Goal: Task Accomplishment & Management: Complete application form

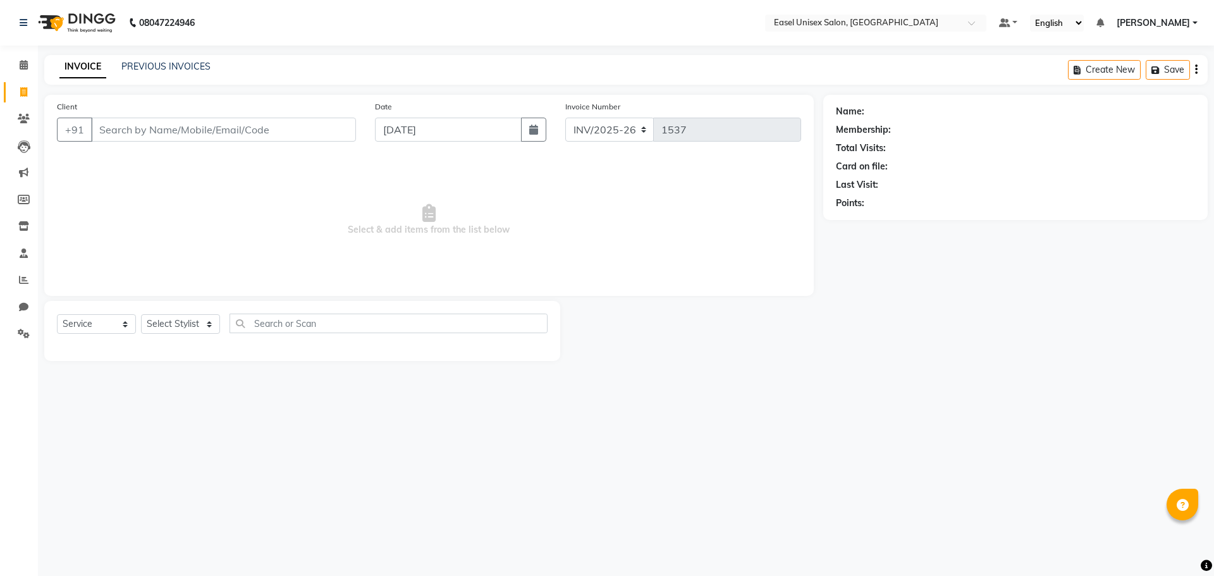
select select "service"
click at [156, 75] on div "INVOICE PREVIOUS INVOICES Create New Save" at bounding box center [626, 70] width 1164 height 30
click at [159, 69] on link "PREVIOUS INVOICES" at bounding box center [165, 66] width 89 height 11
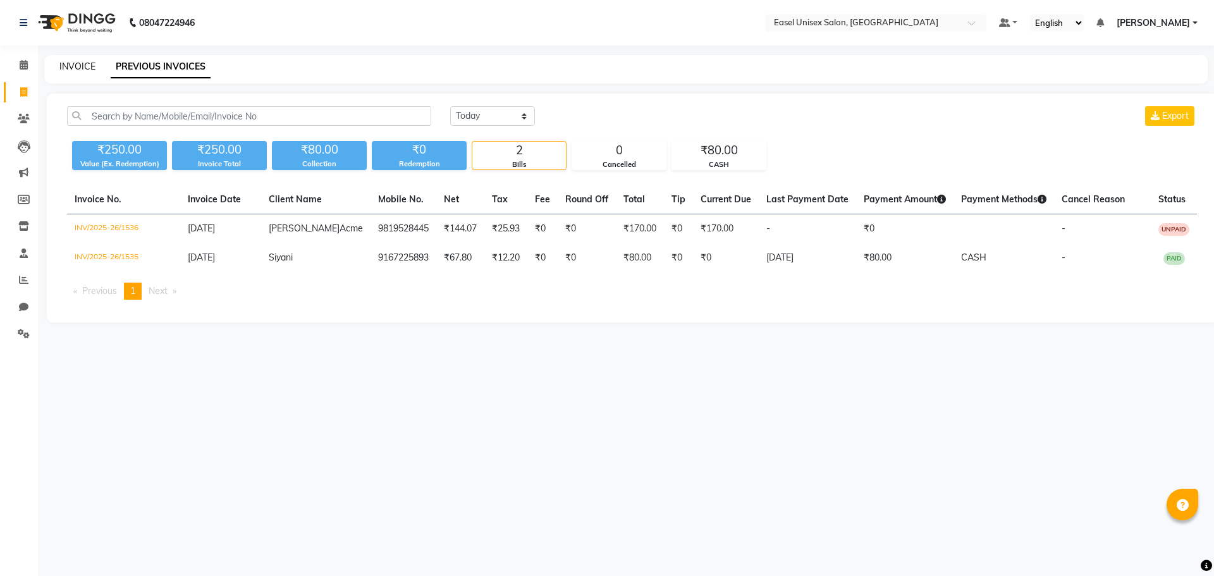
click at [83, 67] on link "INVOICE" at bounding box center [77, 66] width 36 height 11
select select "service"
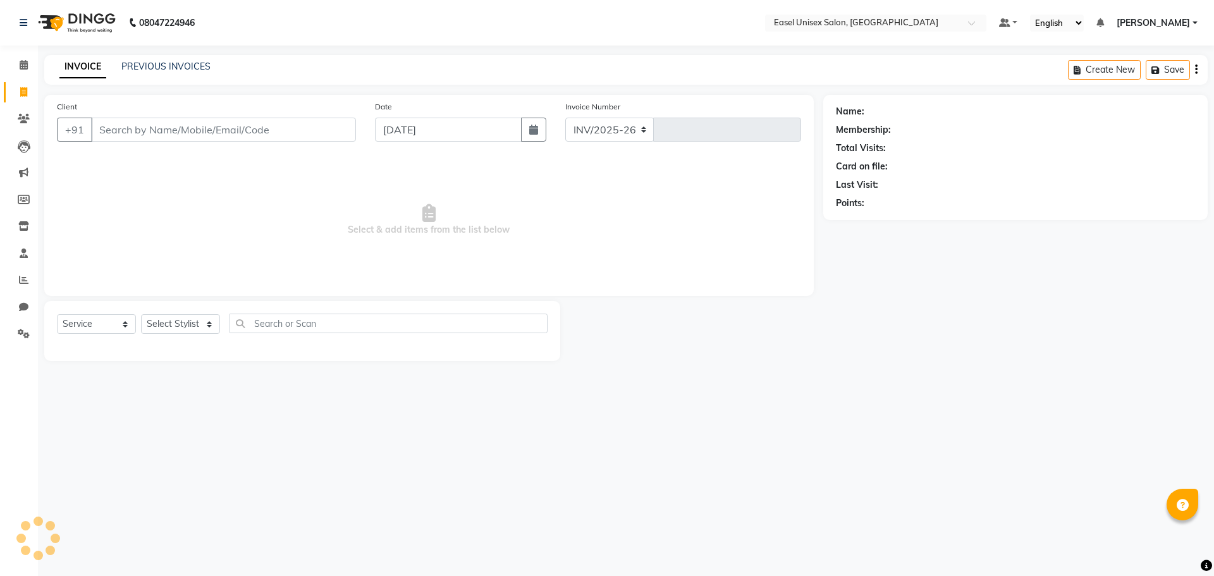
select select "8639"
type input "1537"
type input "8424914329"
click at [331, 127] on span "Add Client" at bounding box center [324, 129] width 50 height 13
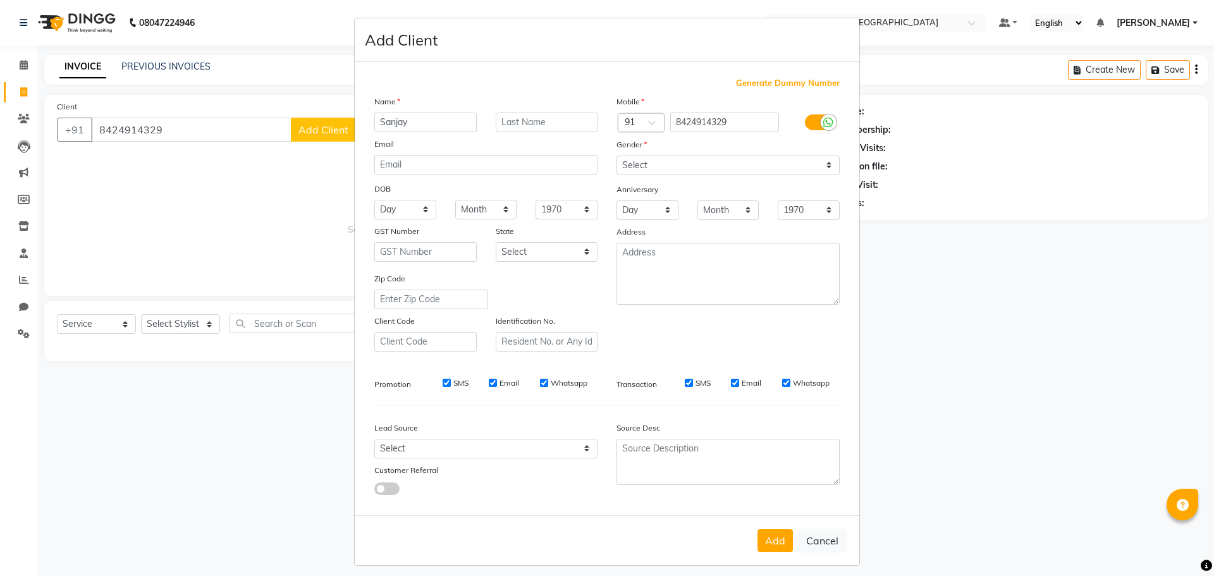
type input "Sanjay"
click at [770, 161] on select "Select [DEMOGRAPHIC_DATA] [DEMOGRAPHIC_DATA] Other Prefer Not To Say" at bounding box center [728, 166] width 223 height 20
select select "[DEMOGRAPHIC_DATA]"
click at [617, 156] on select "Select [DEMOGRAPHIC_DATA] [DEMOGRAPHIC_DATA] Other Prefer Not To Say" at bounding box center [728, 166] width 223 height 20
click at [775, 537] on button "Add" at bounding box center [775, 540] width 35 height 23
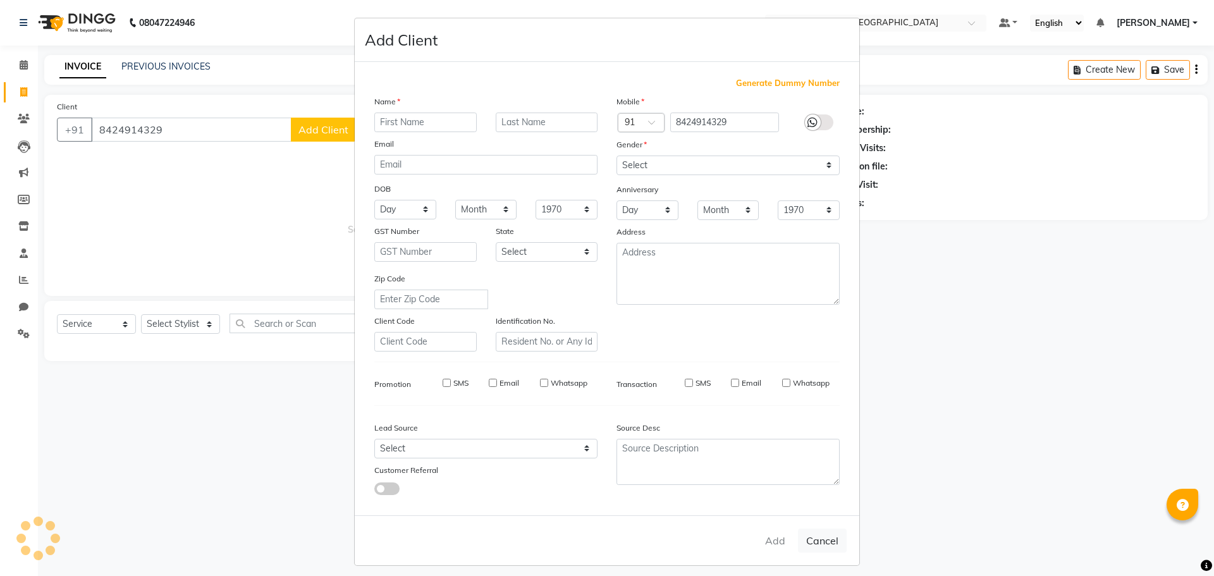
select select
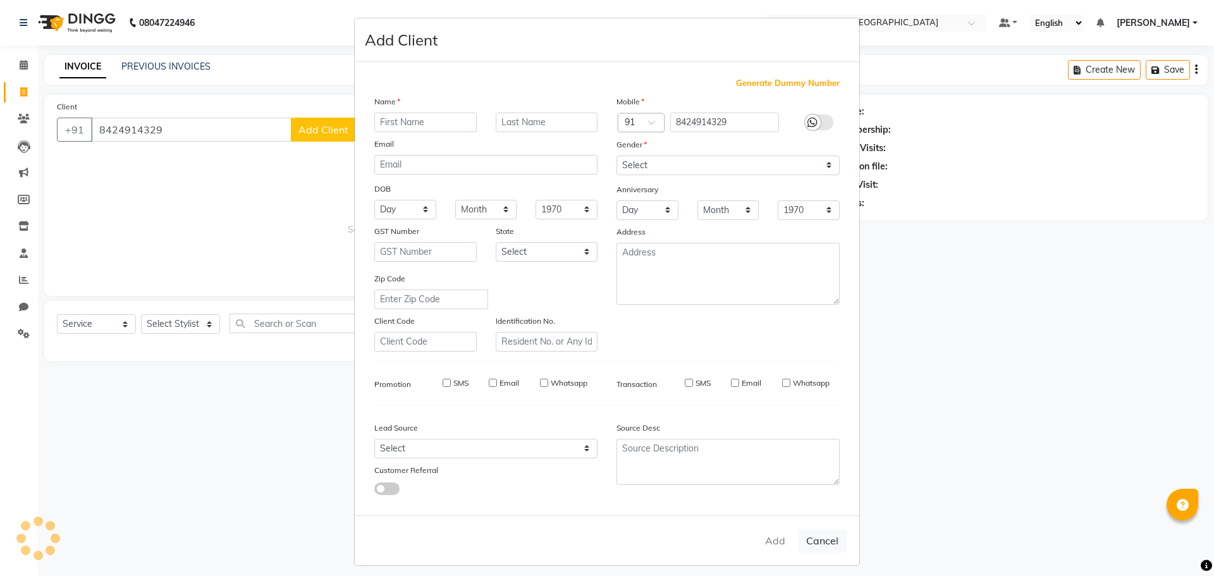
select select
checkbox input "false"
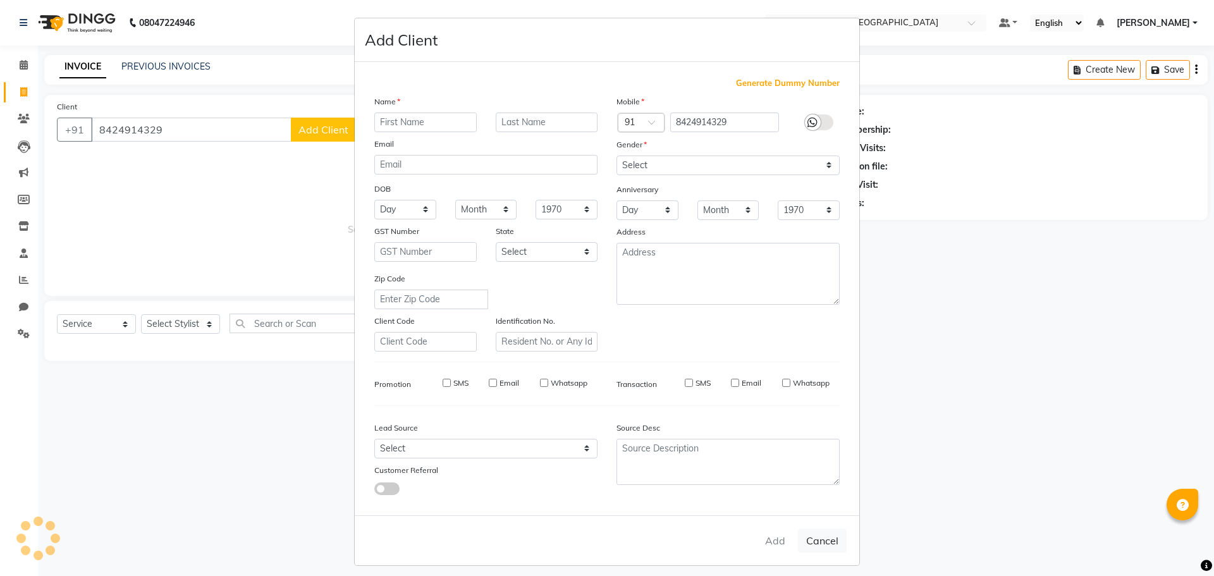
checkbox input "false"
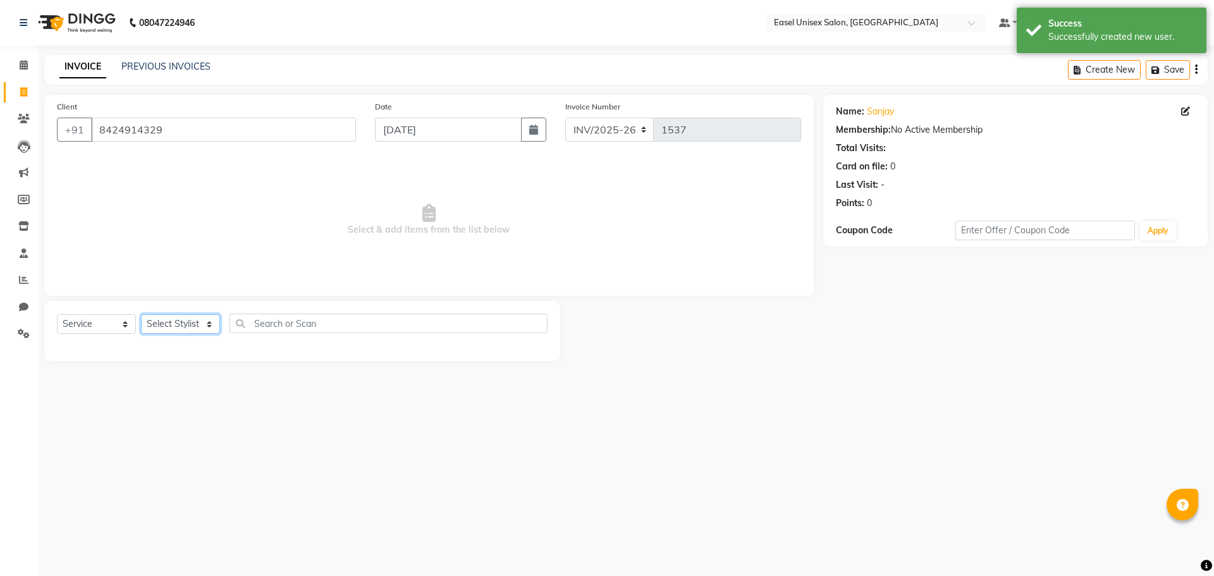
click at [175, 323] on select "Select Stylist admin [PERSON_NAME] jiya [PERSON_NAME] Priyanka [PERSON_NAME] [P…" at bounding box center [180, 324] width 79 height 20
select select "82876"
click at [141, 314] on select "Select Stylist admin [PERSON_NAME] jiya [PERSON_NAME] Priyanka [PERSON_NAME] [P…" at bounding box center [180, 324] width 79 height 20
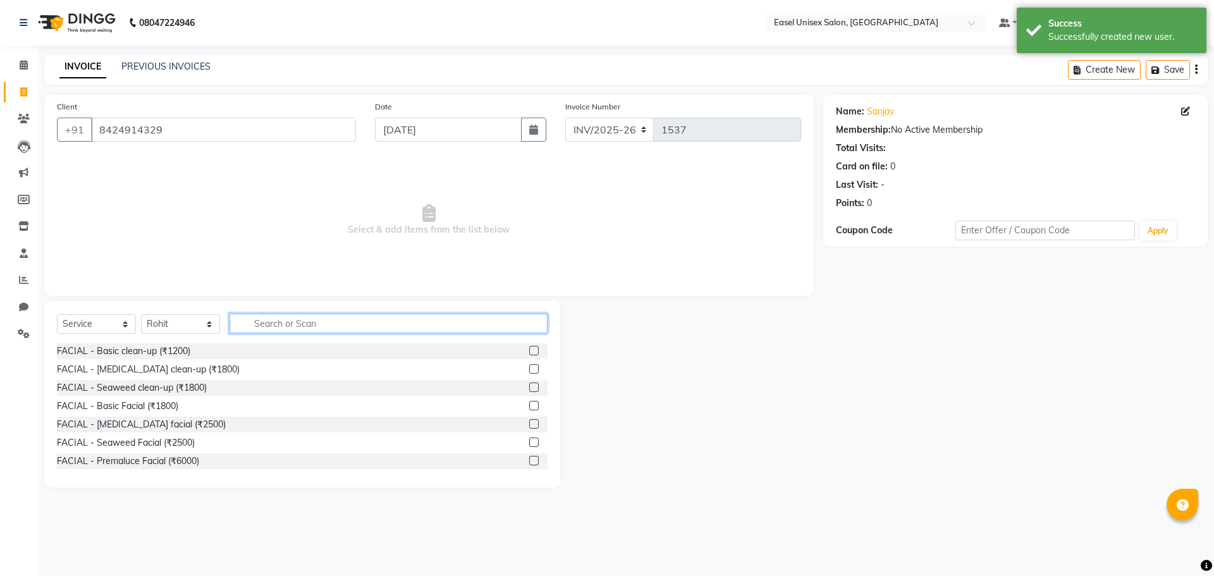
click at [340, 322] on input "text" at bounding box center [389, 324] width 318 height 20
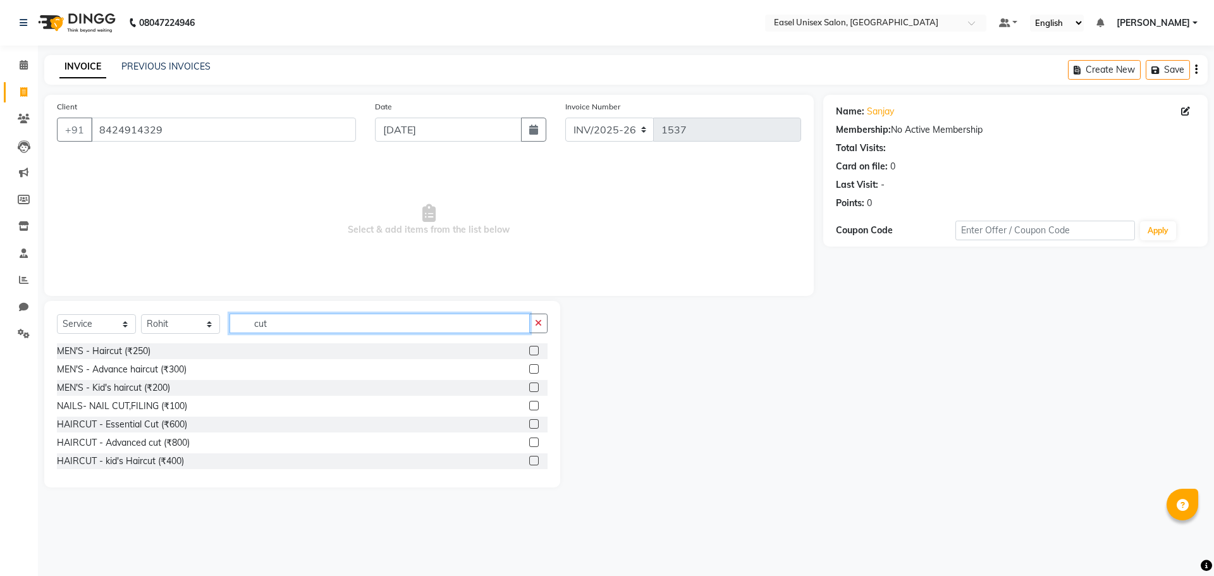
type input "cut"
click at [529, 352] on label at bounding box center [533, 350] width 9 height 9
click at [529, 352] on input "checkbox" at bounding box center [533, 351] width 8 height 8
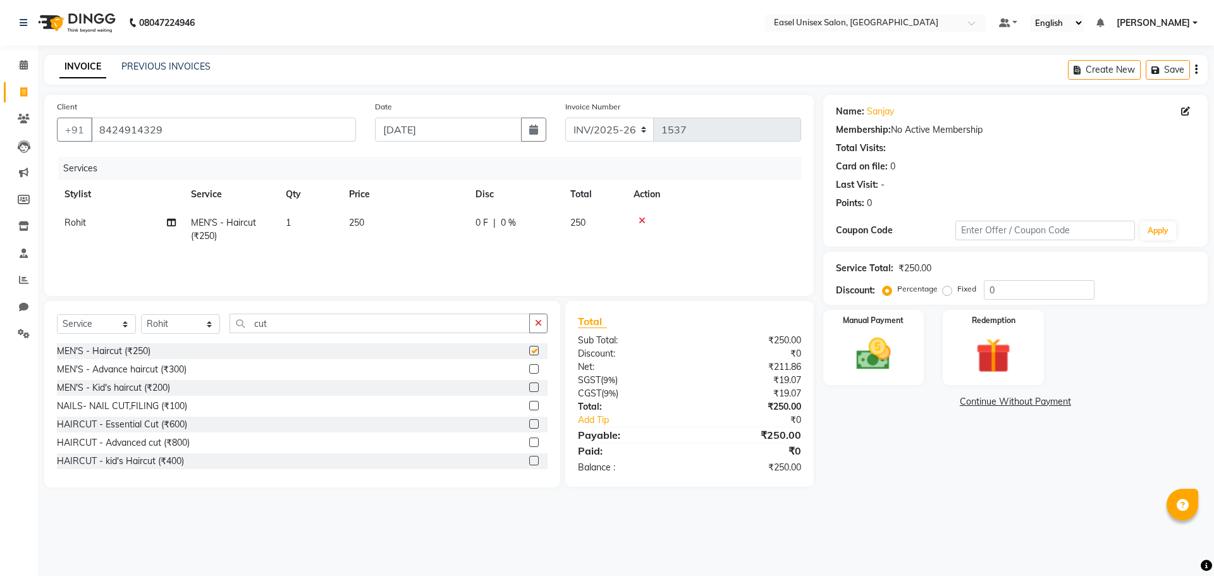
checkbox input "false"
click at [378, 219] on td "250" at bounding box center [405, 230] width 126 height 42
select select "82876"
click at [448, 220] on input "250" at bounding box center [464, 226] width 111 height 20
type input "2"
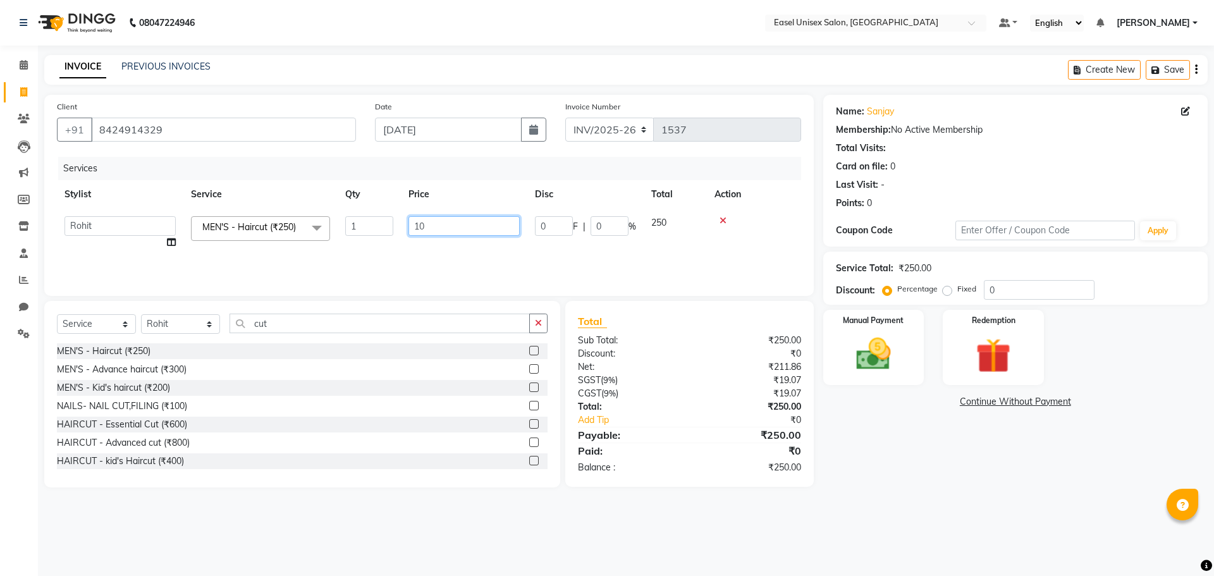
type input "100"
click at [634, 257] on div "Services Stylist Service Qty Price Disc Total Action Rohit MEN'S - Haircut (₹25…" at bounding box center [429, 220] width 744 height 126
click at [894, 356] on img at bounding box center [873, 354] width 59 height 42
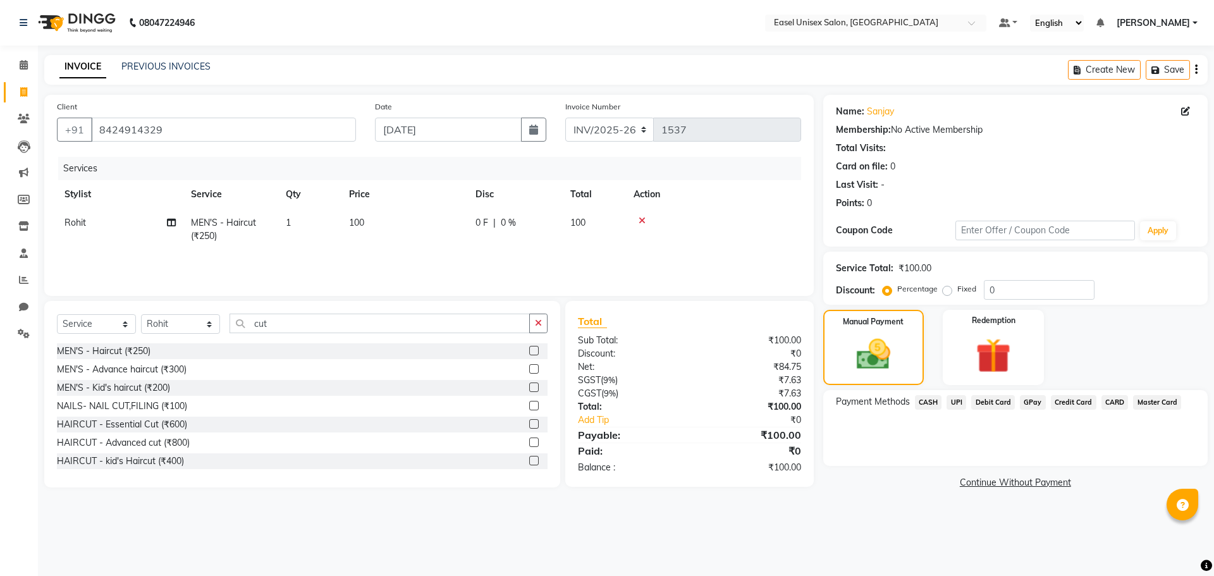
click at [927, 404] on span "CASH" at bounding box center [928, 402] width 27 height 15
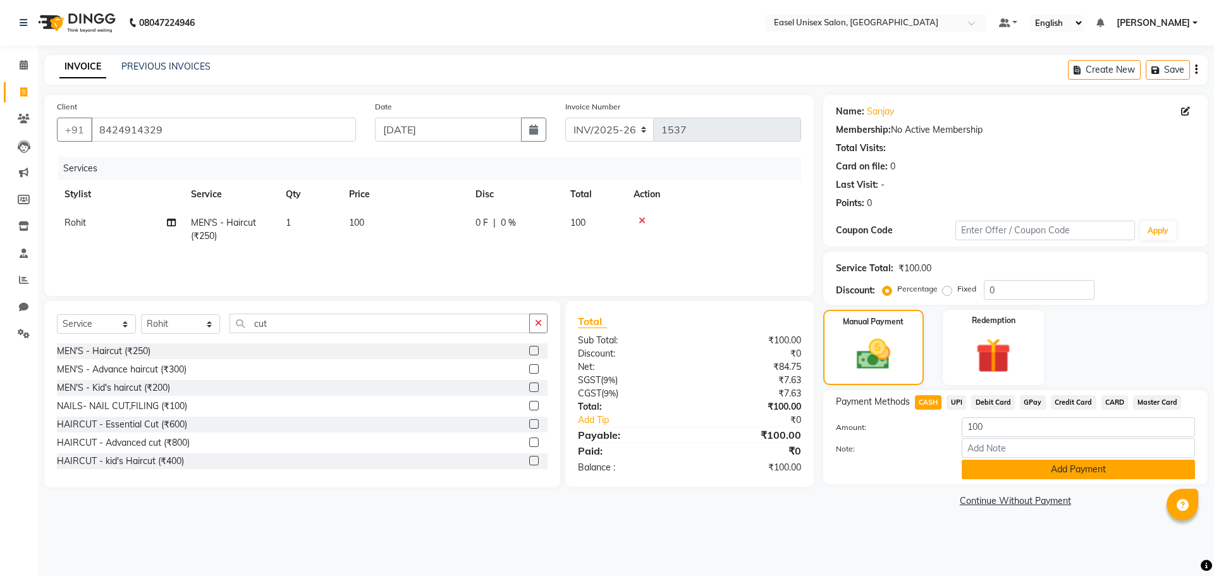
click at [1068, 467] on button "Add Payment" at bounding box center [1078, 470] width 233 height 20
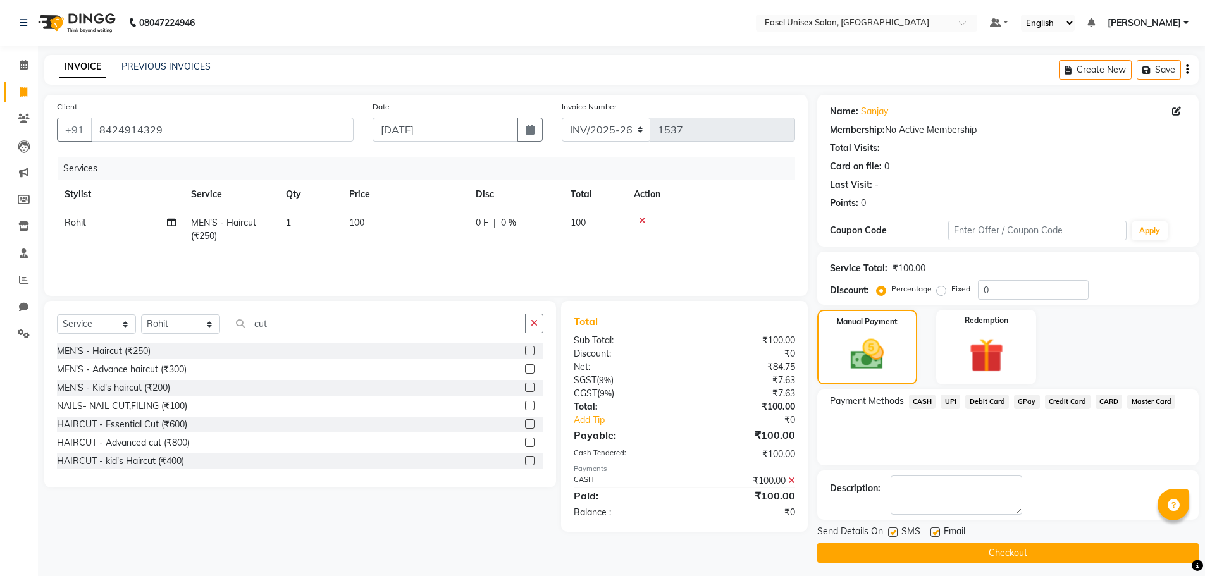
click at [1043, 555] on button "Checkout" at bounding box center [1007, 553] width 381 height 20
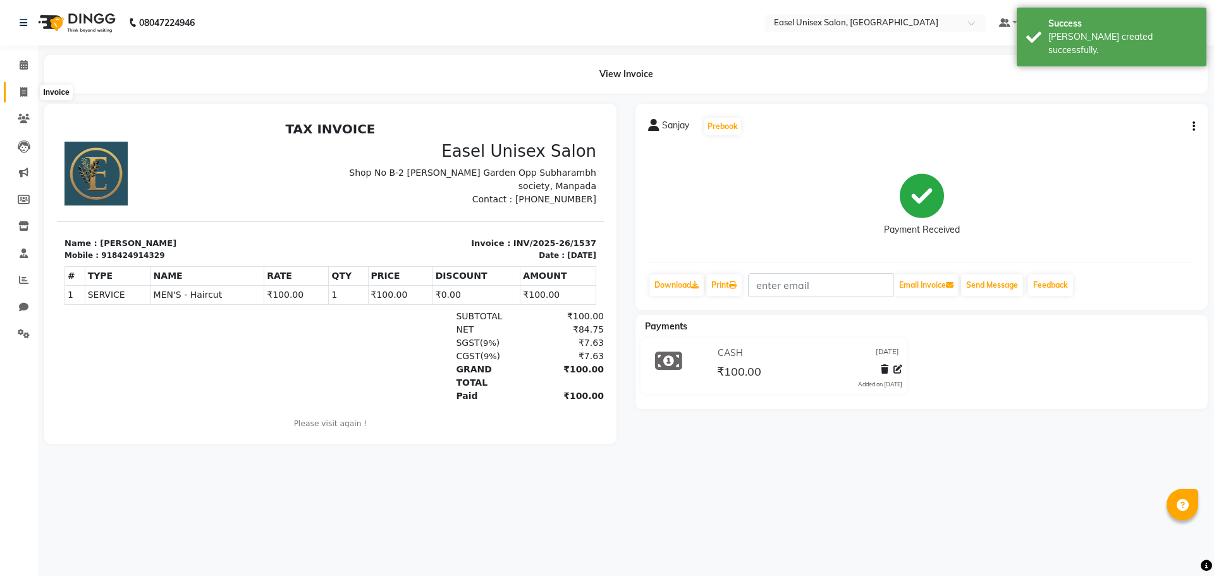
click at [27, 90] on icon at bounding box center [23, 91] width 7 height 9
select select "service"
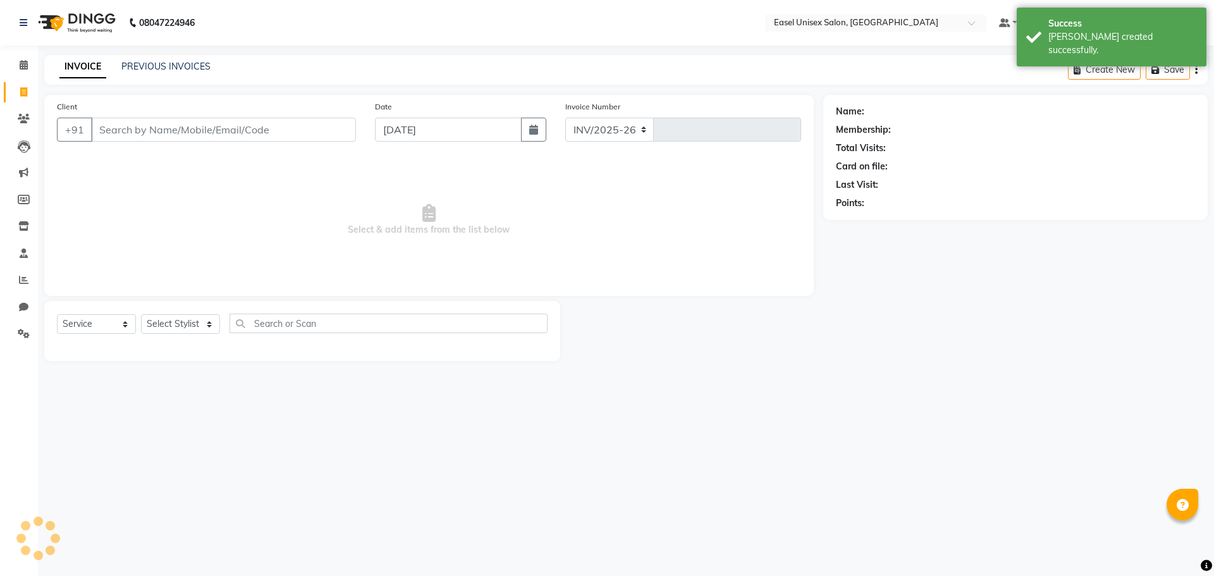
select select "8639"
type input "1538"
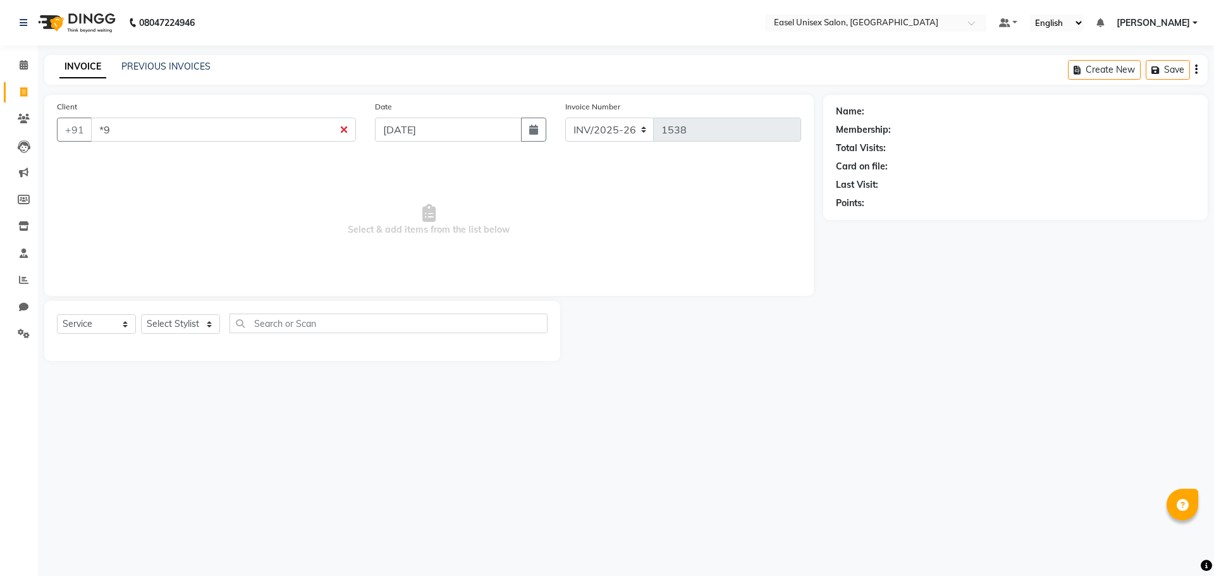
type input "*"
type input "9987188242"
click at [327, 132] on span "Add Client" at bounding box center [324, 129] width 50 height 13
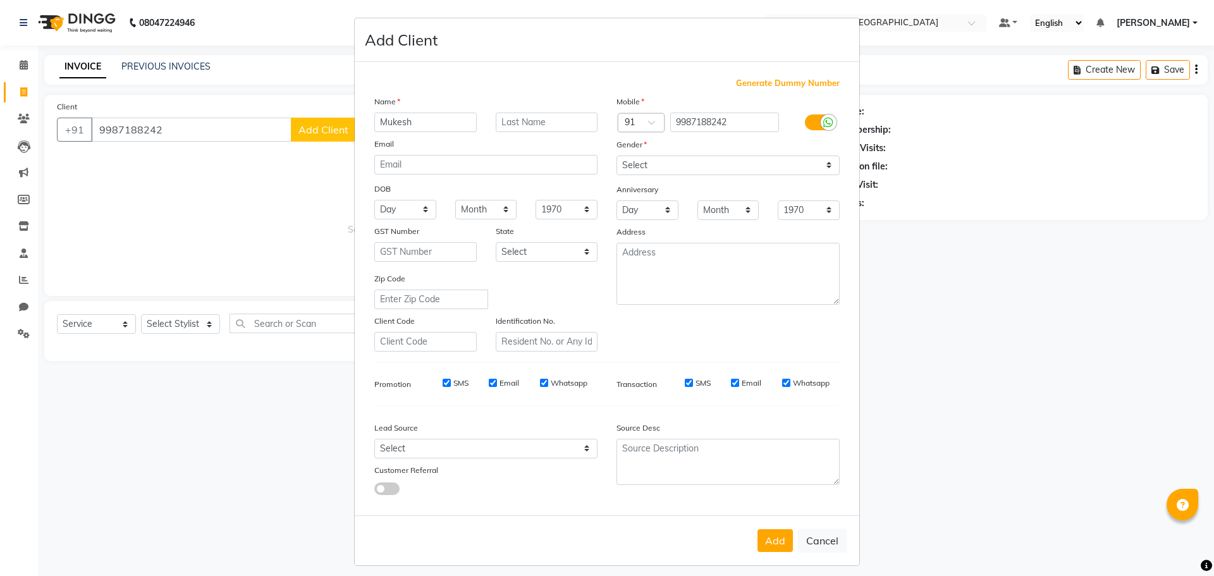
type input "Mukesh"
click at [528, 121] on input "text" at bounding box center [547, 123] width 102 height 20
type input "[PERSON_NAME]"
click at [761, 159] on select "Select [DEMOGRAPHIC_DATA] [DEMOGRAPHIC_DATA] Other Prefer Not To Say" at bounding box center [728, 166] width 223 height 20
select select "[DEMOGRAPHIC_DATA]"
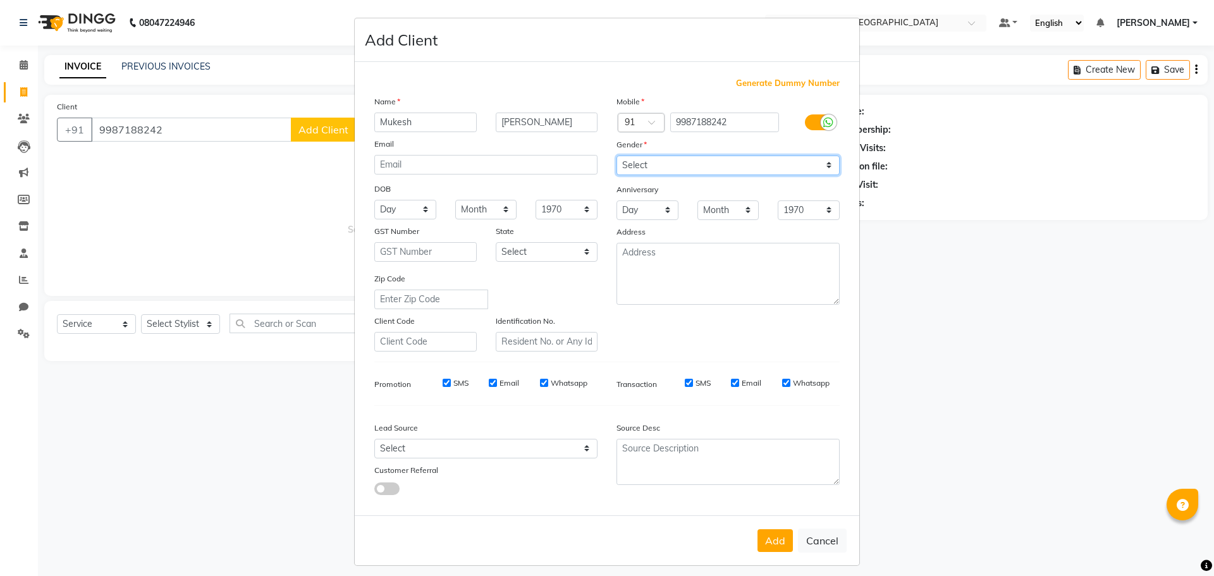
click at [617, 156] on select "Select [DEMOGRAPHIC_DATA] [DEMOGRAPHIC_DATA] Other Prefer Not To Say" at bounding box center [728, 166] width 223 height 20
click at [772, 544] on button "Add" at bounding box center [775, 540] width 35 height 23
select select
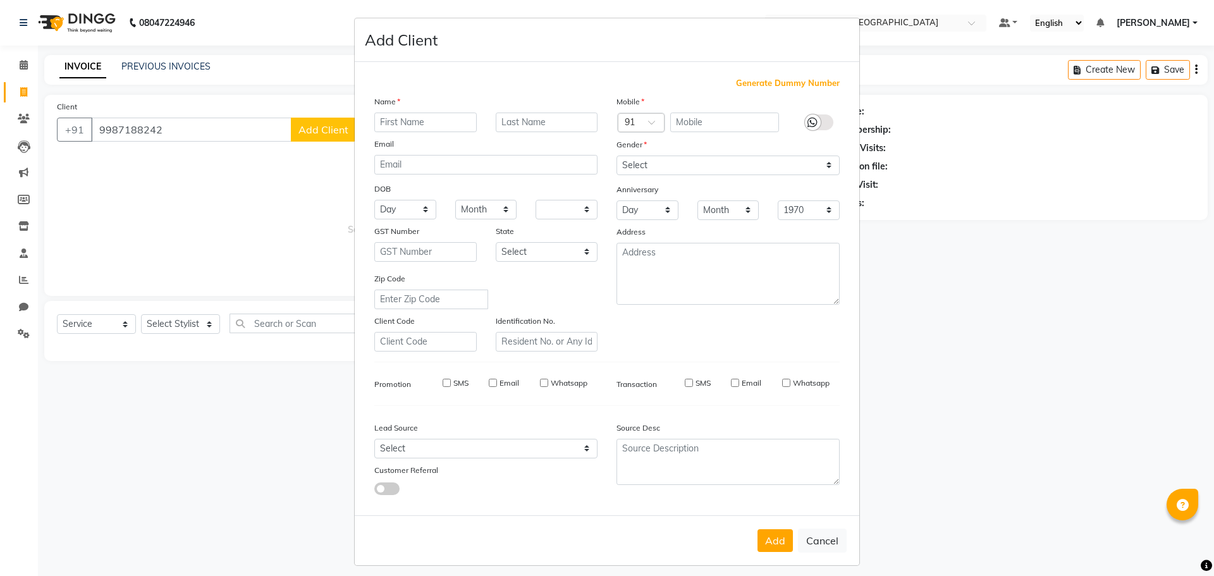
select select
checkbox input "false"
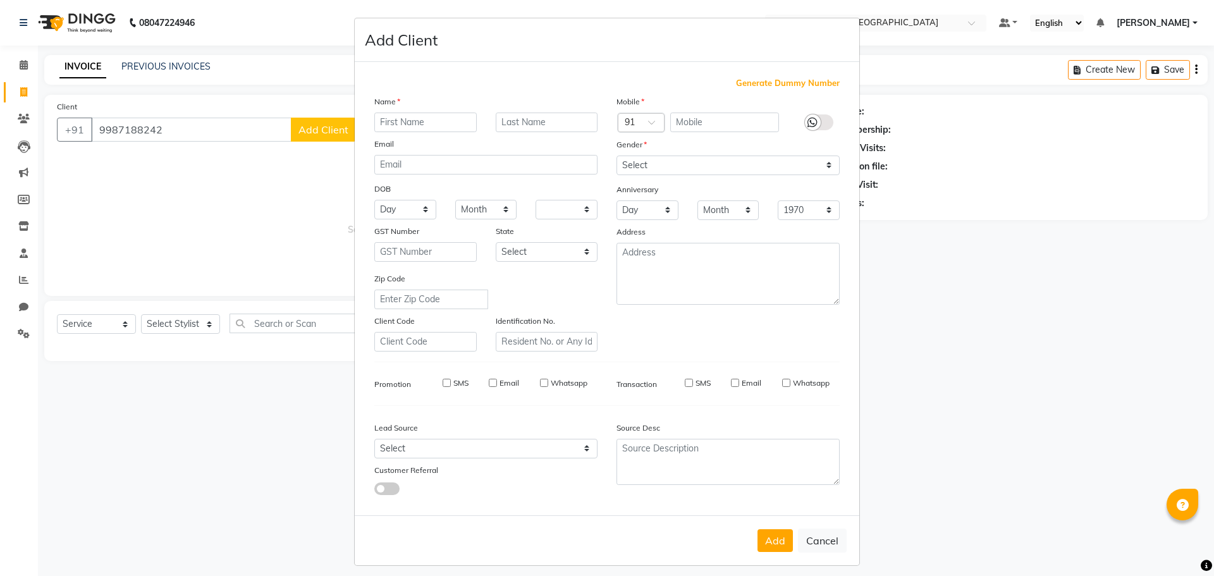
checkbox input "false"
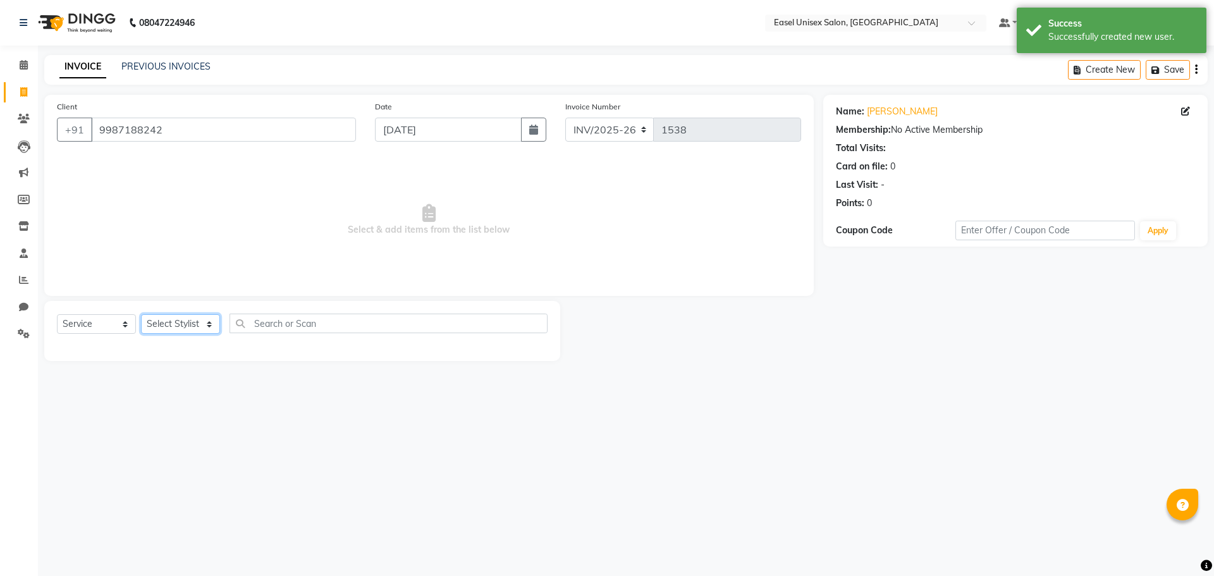
click at [176, 330] on select "Select Stylist admin [PERSON_NAME] jiya [PERSON_NAME] Priyanka [PERSON_NAME] [P…" at bounding box center [180, 324] width 79 height 20
select select "88391"
click at [141, 314] on select "Select Stylist admin [PERSON_NAME] jiya [PERSON_NAME] Priyanka [PERSON_NAME] [P…" at bounding box center [180, 324] width 79 height 20
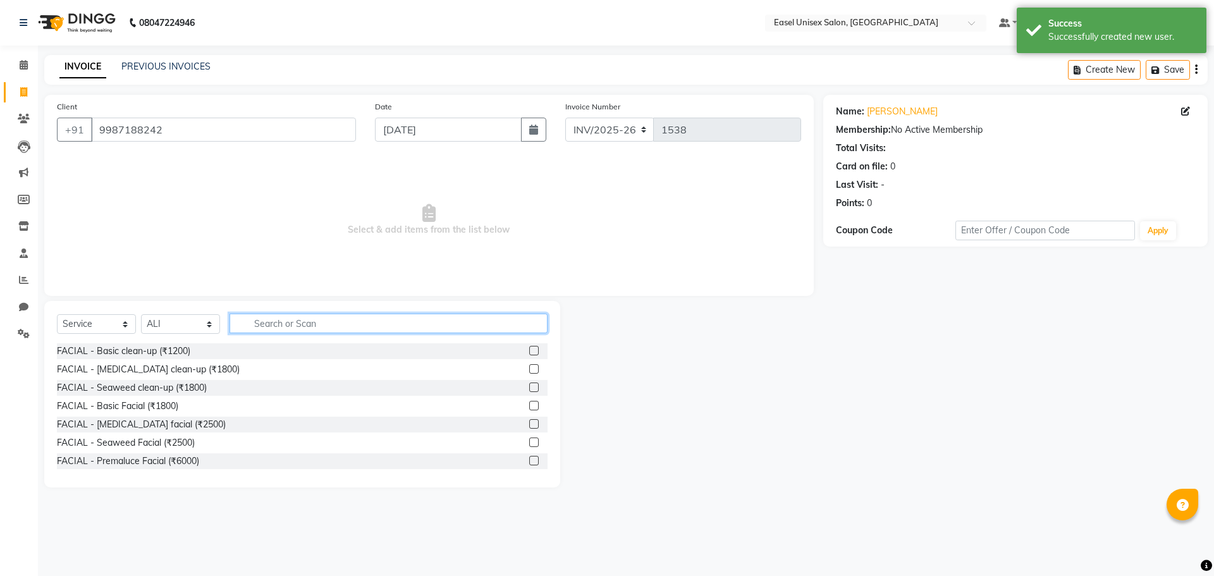
click at [302, 321] on input "text" at bounding box center [389, 324] width 318 height 20
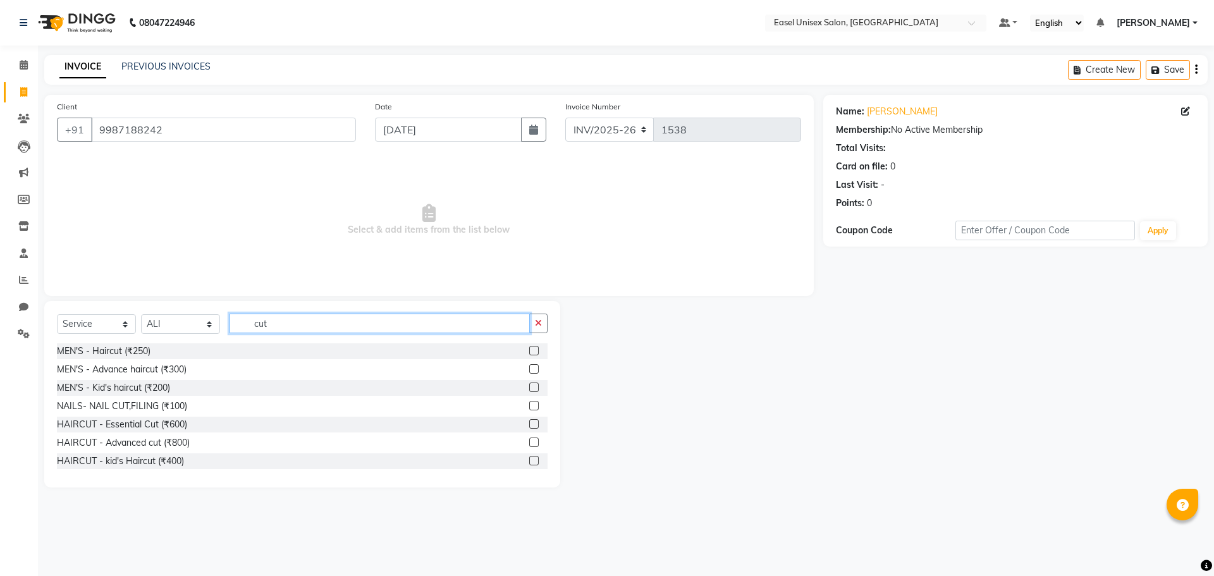
type input "cut"
click at [529, 352] on label at bounding box center [533, 350] width 9 height 9
click at [529, 352] on input "checkbox" at bounding box center [533, 351] width 8 height 8
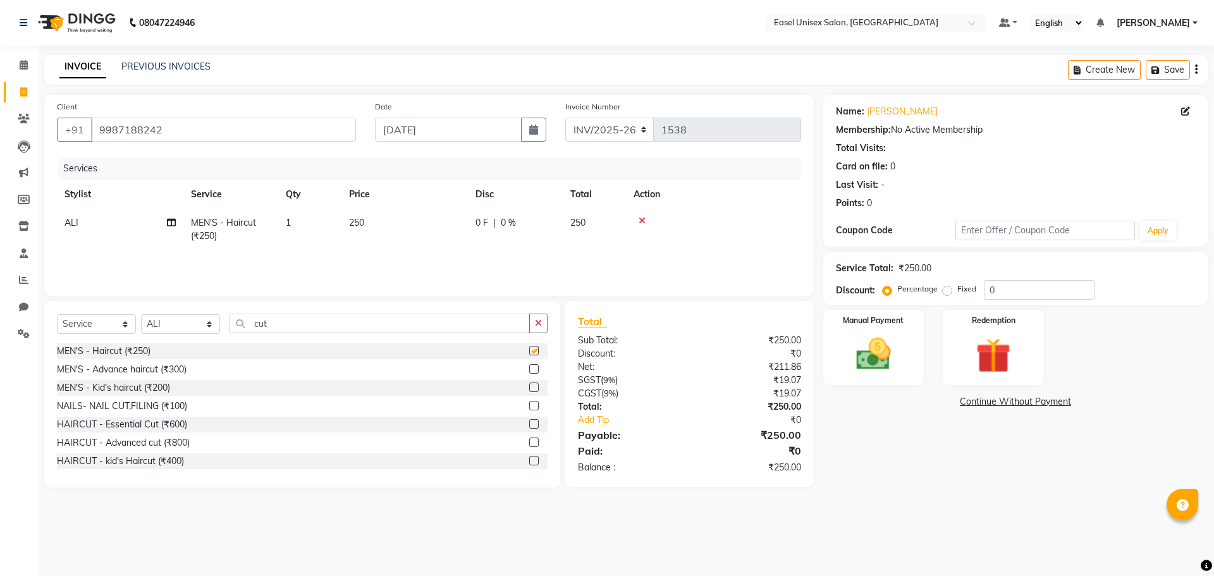
checkbox input "false"
click at [362, 223] on span "250" at bounding box center [356, 222] width 15 height 11
select select "88391"
click at [443, 224] on input "250" at bounding box center [464, 226] width 111 height 20
type input "2"
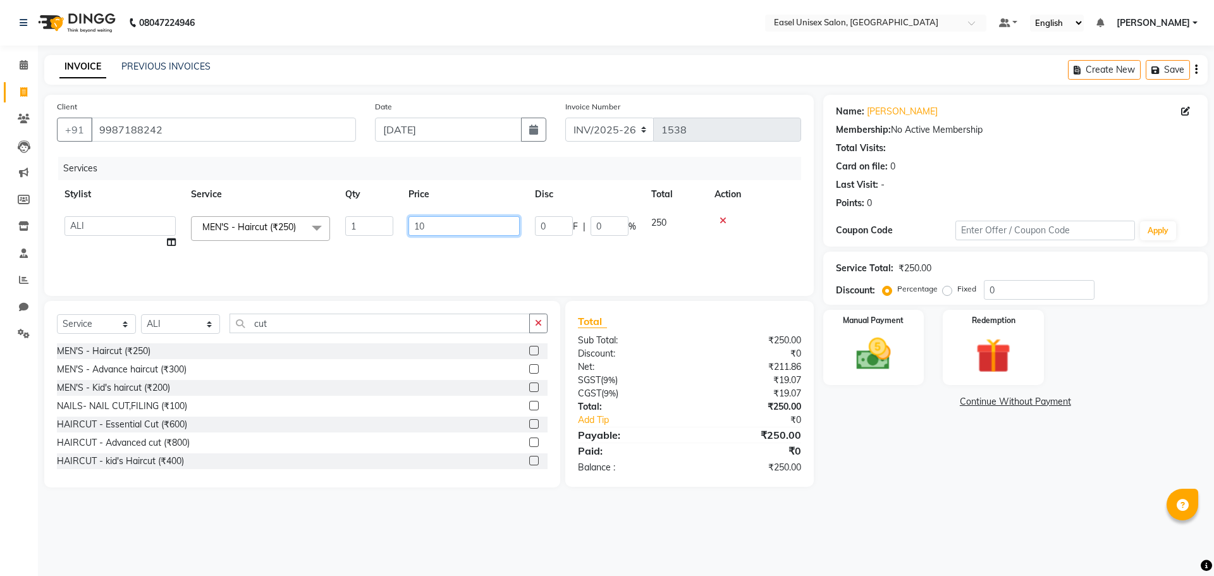
type input "100"
click at [491, 256] on div "Services Stylist Service Qty Price Disc Total Action ALI MEN'S - Haircut (₹250)…" at bounding box center [429, 220] width 744 height 126
click at [869, 361] on img at bounding box center [873, 354] width 59 height 42
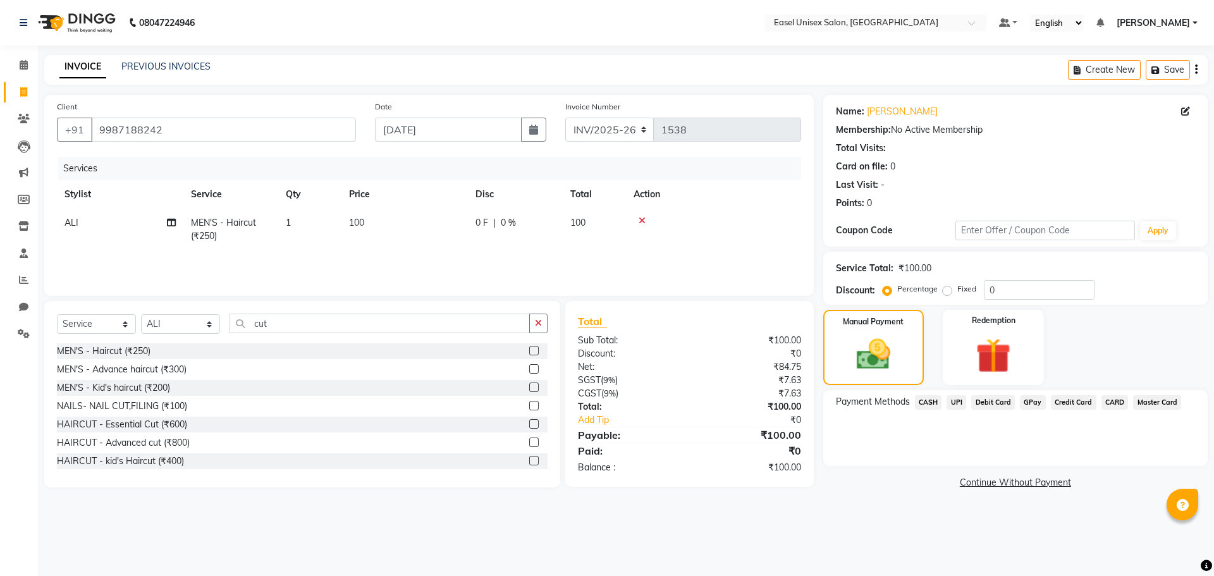
click at [934, 404] on span "CASH" at bounding box center [928, 402] width 27 height 15
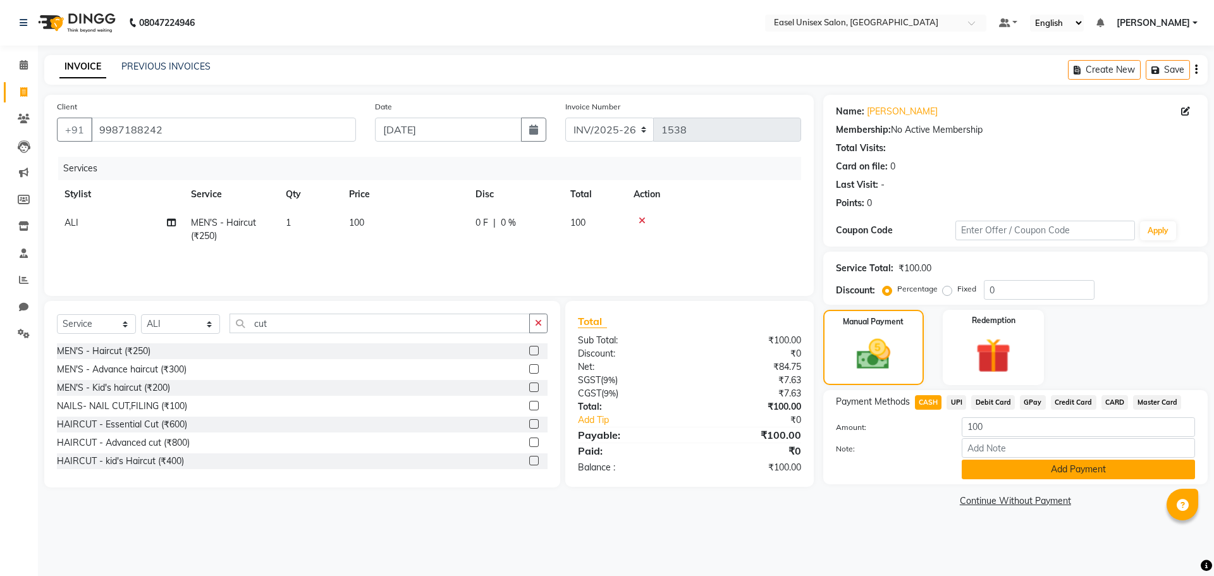
click at [1058, 468] on button "Add Payment" at bounding box center [1078, 470] width 233 height 20
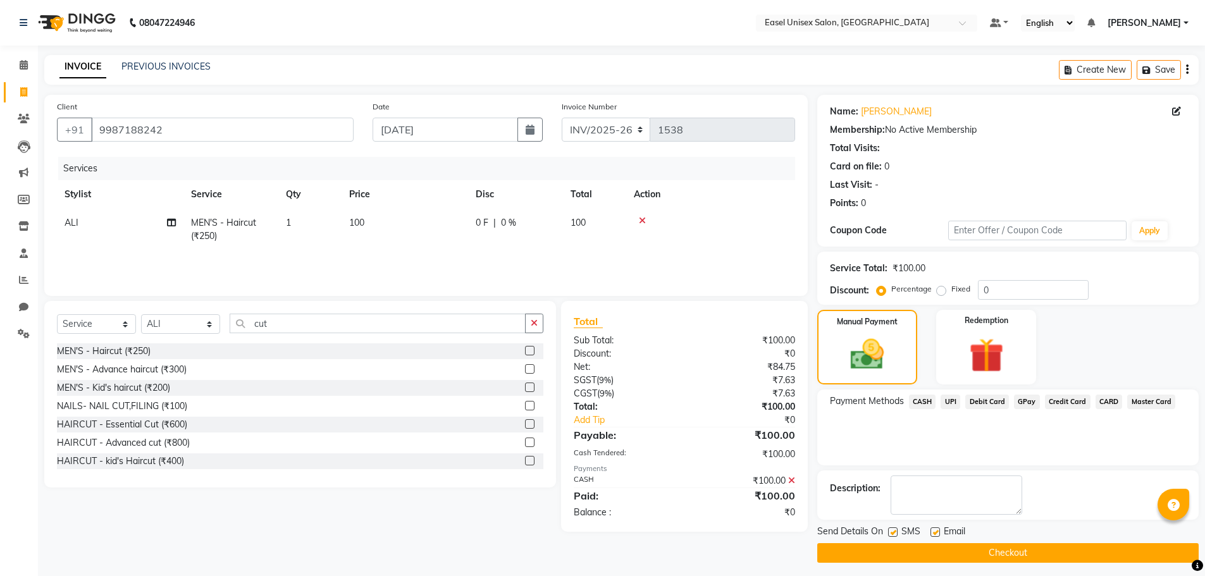
click at [909, 555] on button "Checkout" at bounding box center [1007, 553] width 381 height 20
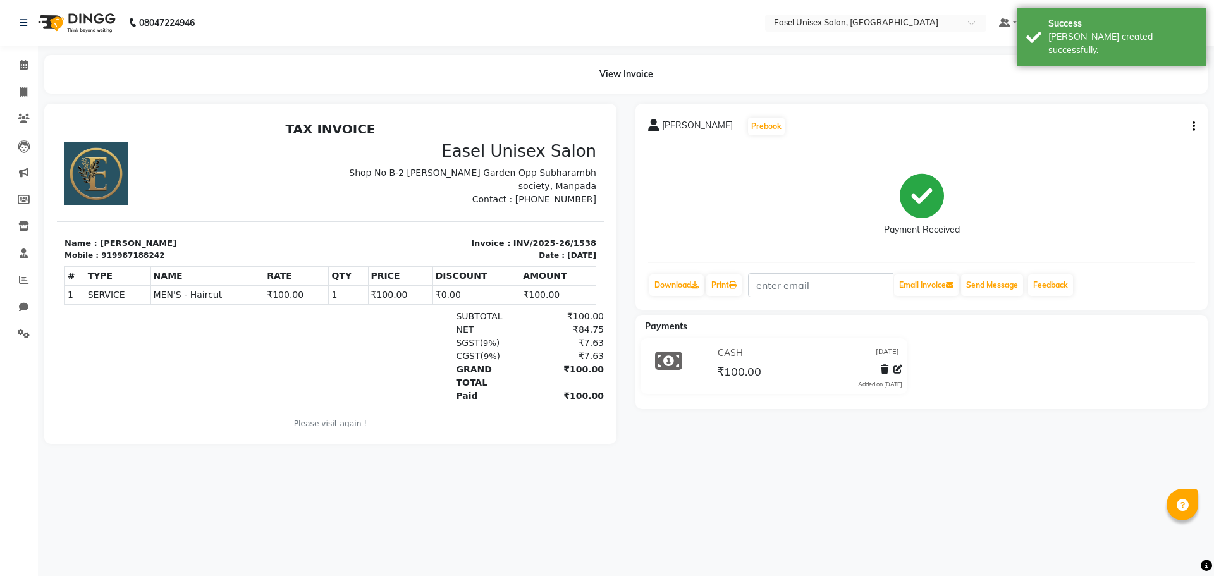
select select "service"
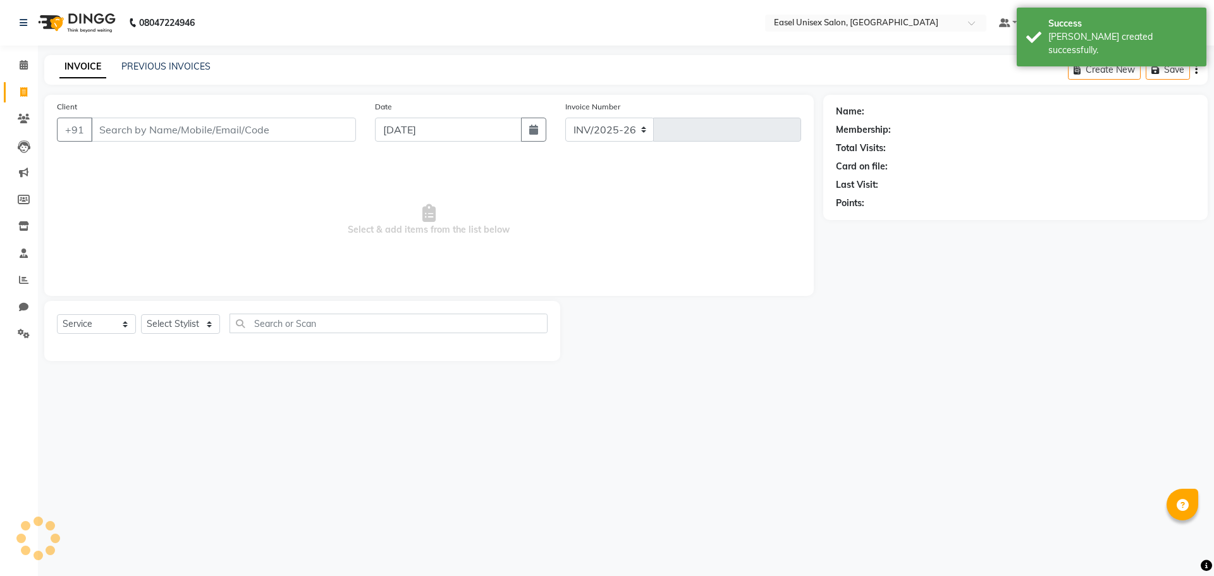
select select "8639"
type input "1539"
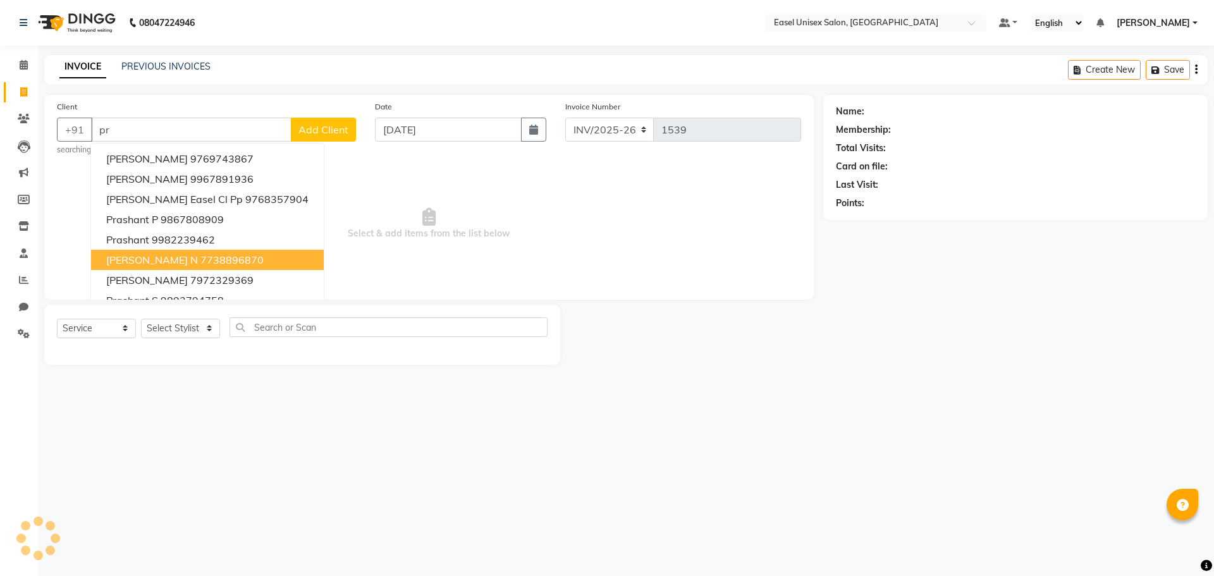
type input "p"
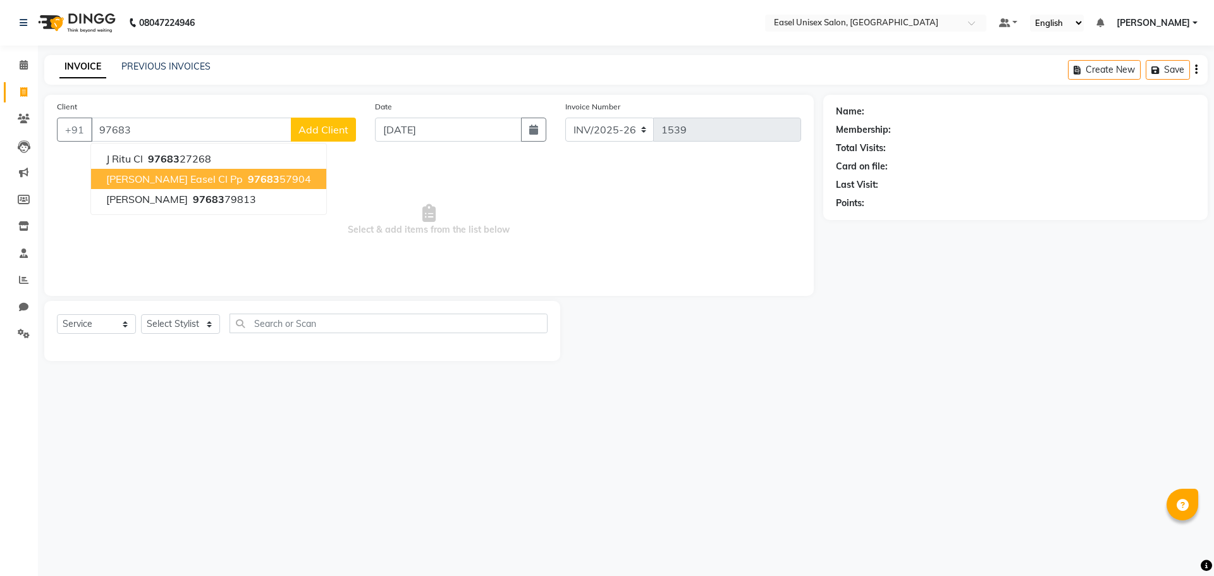
click at [221, 173] on span "[PERSON_NAME] Easel Cl Pp" at bounding box center [174, 179] width 137 height 13
type input "9768357904"
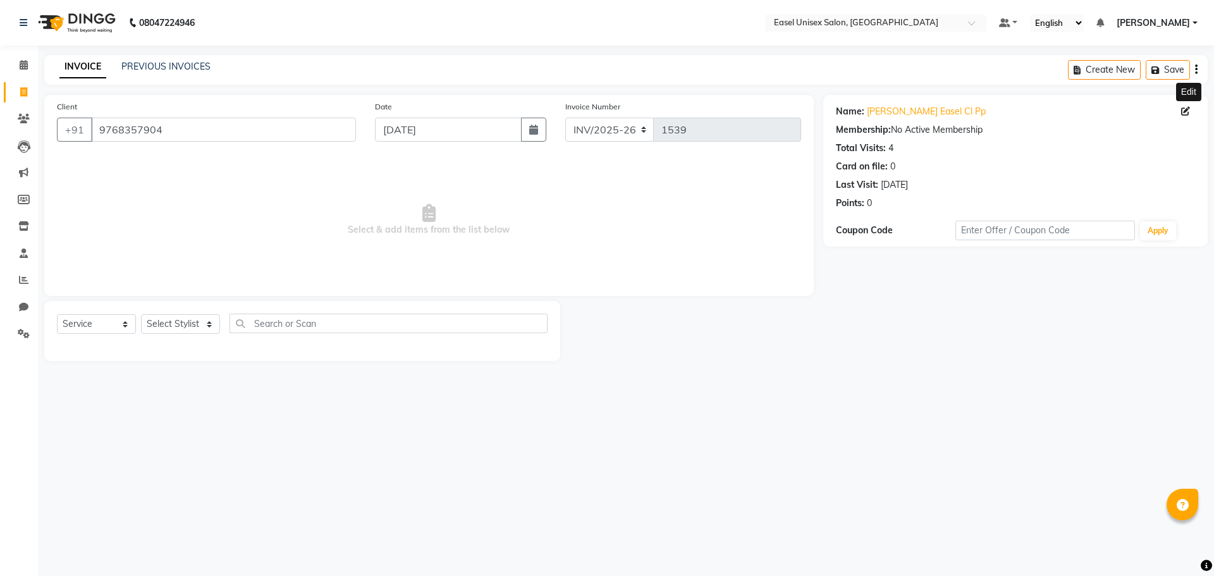
click at [1183, 110] on icon at bounding box center [1185, 111] width 9 height 9
select select "[DEMOGRAPHIC_DATA]"
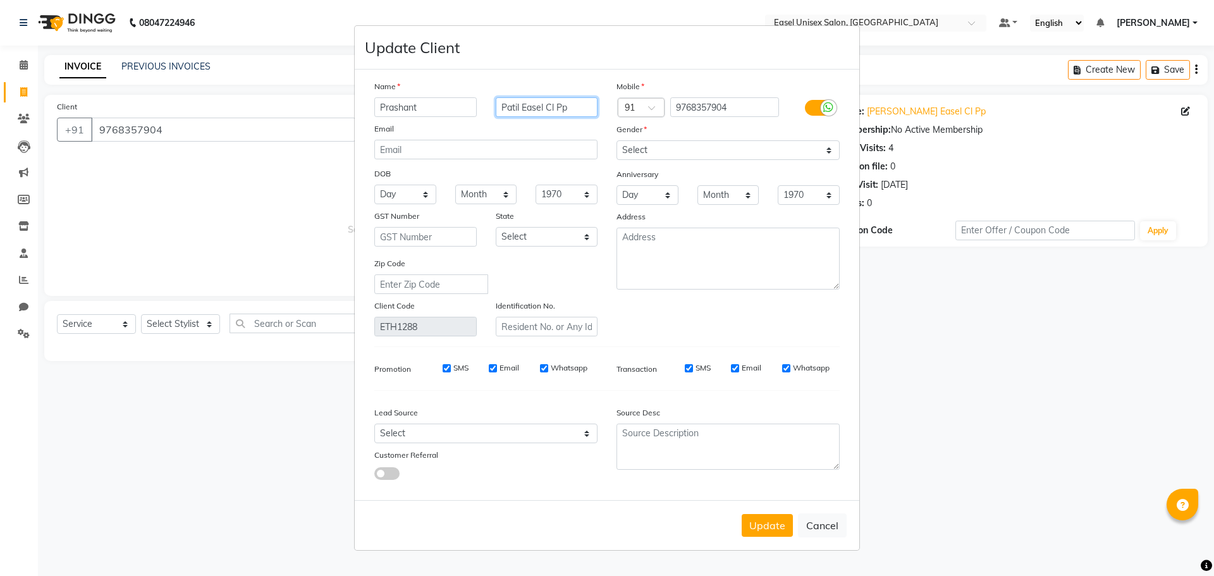
click at [573, 107] on input "Patil Easel Cl Pp" at bounding box center [547, 107] width 102 height 20
type input "[DOMAIN_NAME]"
click at [775, 523] on button "Update" at bounding box center [767, 525] width 51 height 23
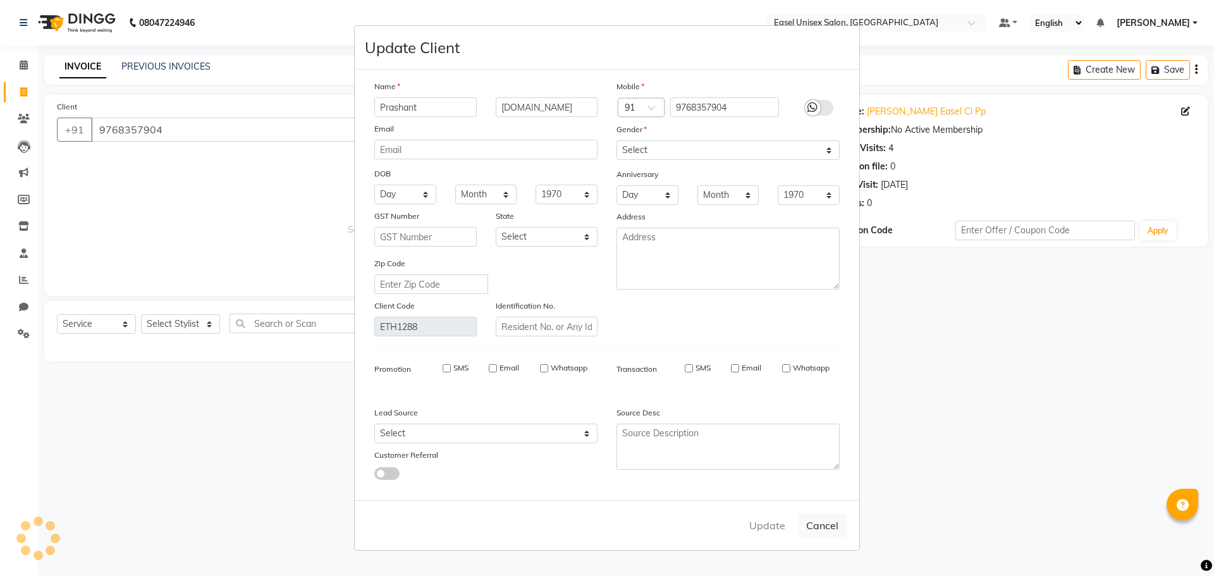
select select
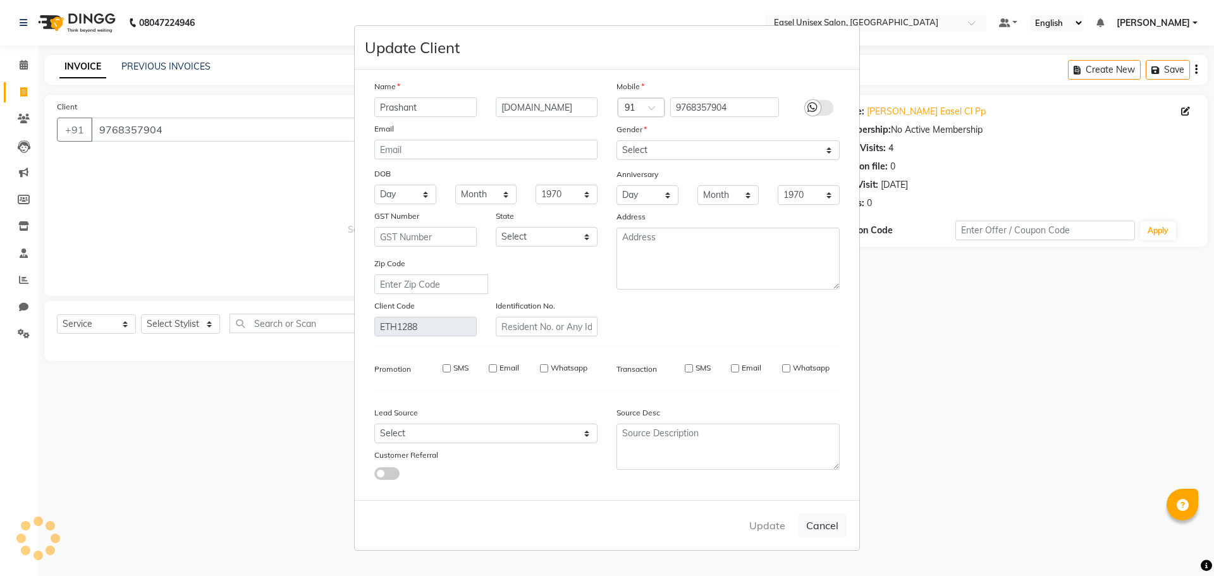
select select
checkbox input "false"
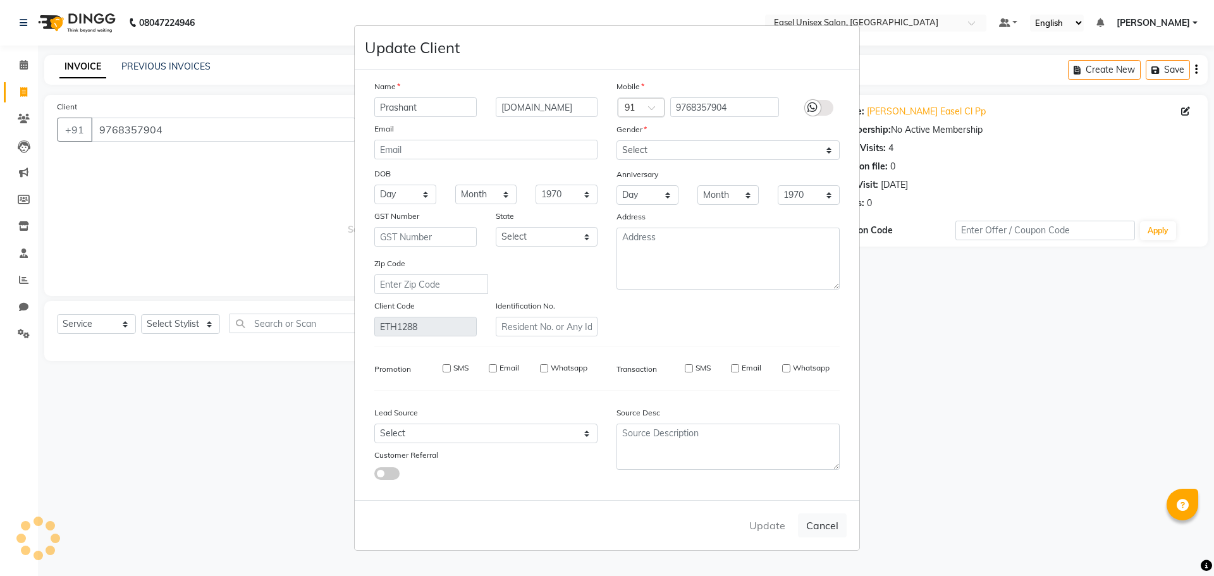
checkbox input "false"
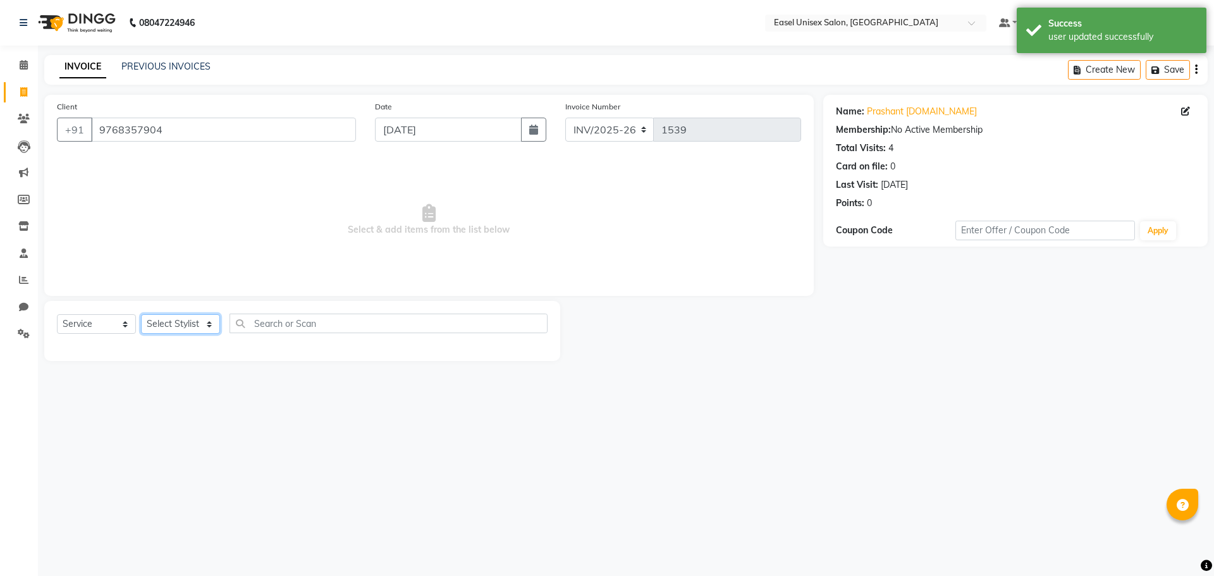
click at [187, 319] on select "Select Stylist admin [PERSON_NAME] jiya [PERSON_NAME] Priyanka [PERSON_NAME] [P…" at bounding box center [180, 324] width 79 height 20
select select "82876"
click at [141, 314] on select "Select Stylist admin [PERSON_NAME] jiya [PERSON_NAME] Priyanka [PERSON_NAME] [P…" at bounding box center [180, 324] width 79 height 20
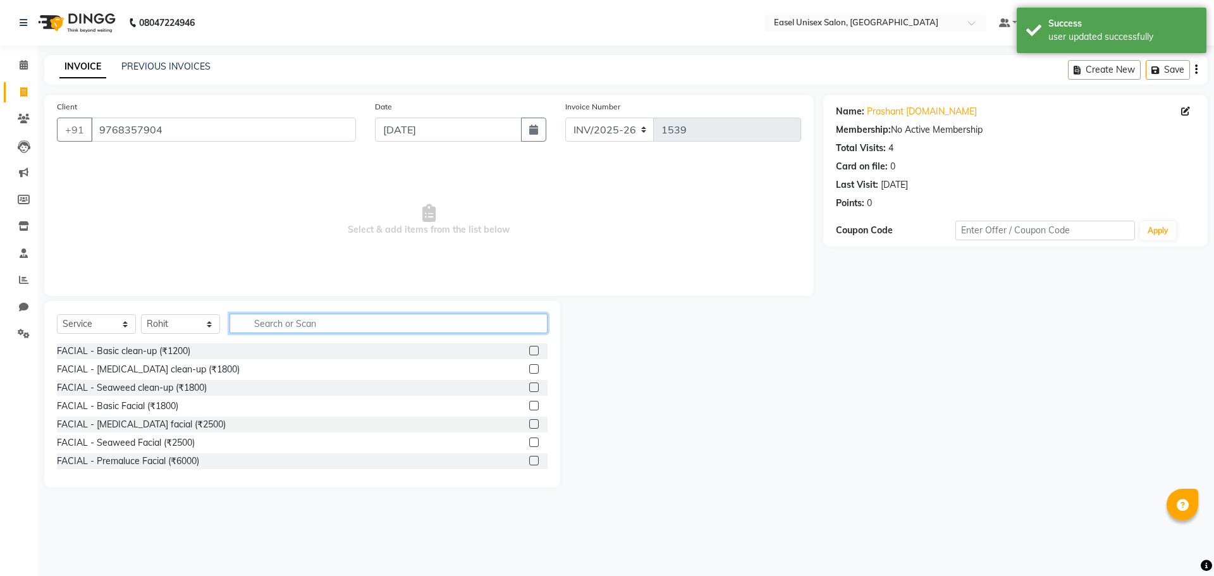
click at [359, 331] on input "text" at bounding box center [389, 324] width 318 height 20
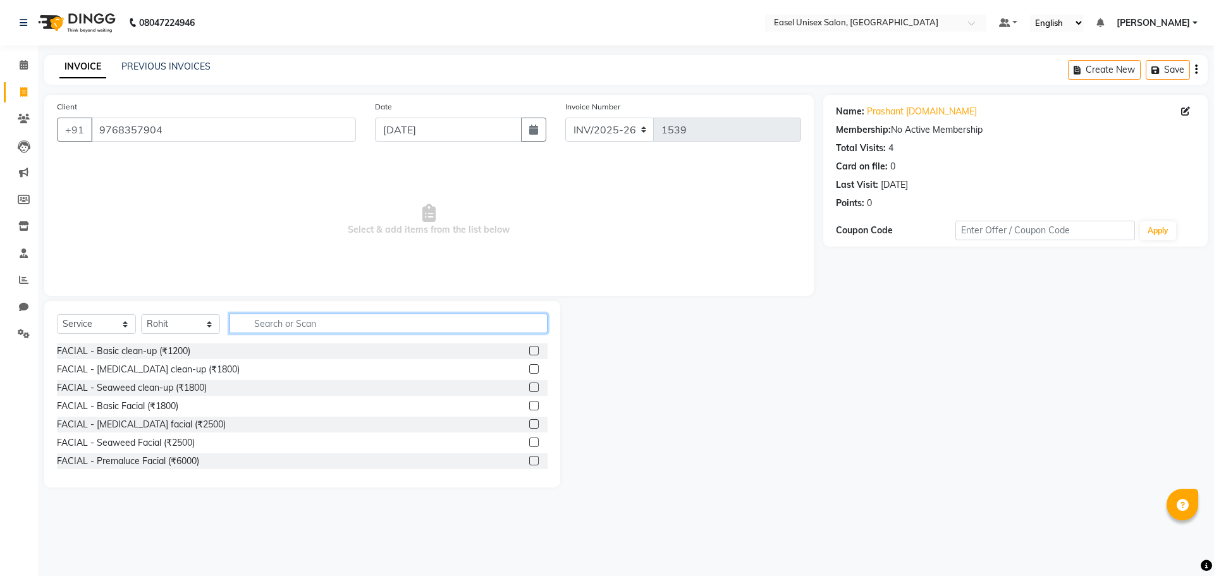
click at [264, 325] on input "text" at bounding box center [389, 324] width 318 height 20
type input "cut"
click at [529, 371] on label at bounding box center [533, 368] width 9 height 9
click at [529, 371] on input "checkbox" at bounding box center [533, 370] width 8 height 8
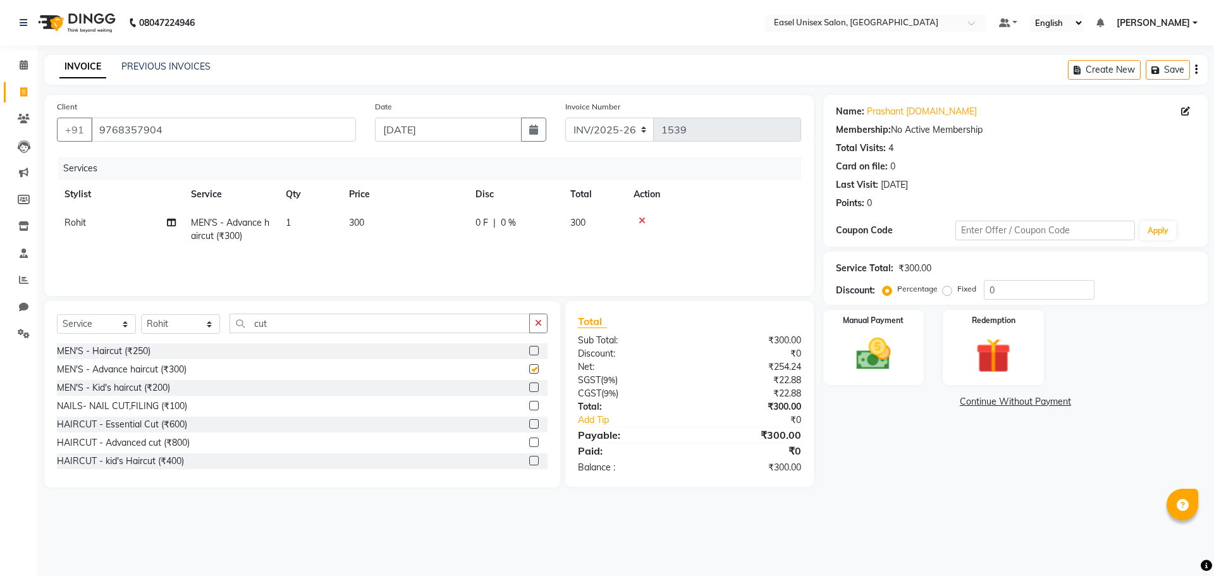
checkbox input "false"
click at [373, 215] on td "300" at bounding box center [405, 230] width 126 height 42
select select "82876"
click at [476, 231] on input "300" at bounding box center [464, 226] width 111 height 20
type input "3"
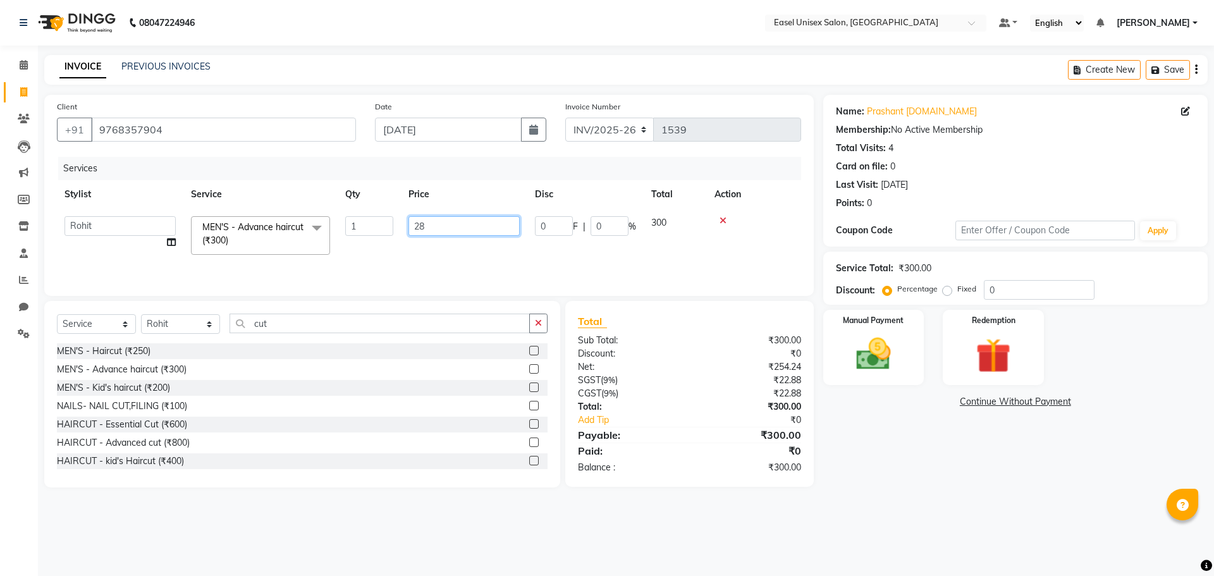
type input "282"
click at [563, 256] on div "Services Stylist Service Qty Price Disc Total Action Rohit MEN'S - Advance hair…" at bounding box center [429, 220] width 744 height 126
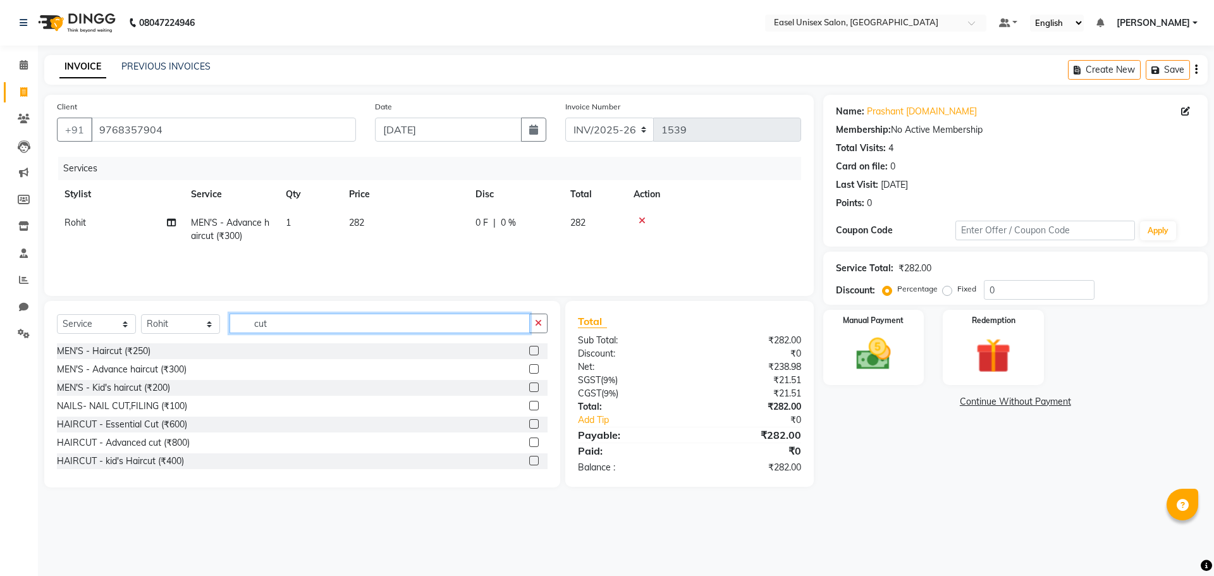
click at [370, 327] on input "cut" at bounding box center [380, 324] width 300 height 20
drag, startPoint x: 183, startPoint y: 319, endPoint x: 184, endPoint y: 343, distance: 24.7
click at [184, 343] on div "Select Service Product Membership Package Voucher Prepaid Gift Card Select Styl…" at bounding box center [302, 394] width 516 height 187
select select "82875"
click at [141, 314] on select "Select Stylist admin [PERSON_NAME] jiya [PERSON_NAME] Priyanka [PERSON_NAME] [P…" at bounding box center [180, 324] width 79 height 20
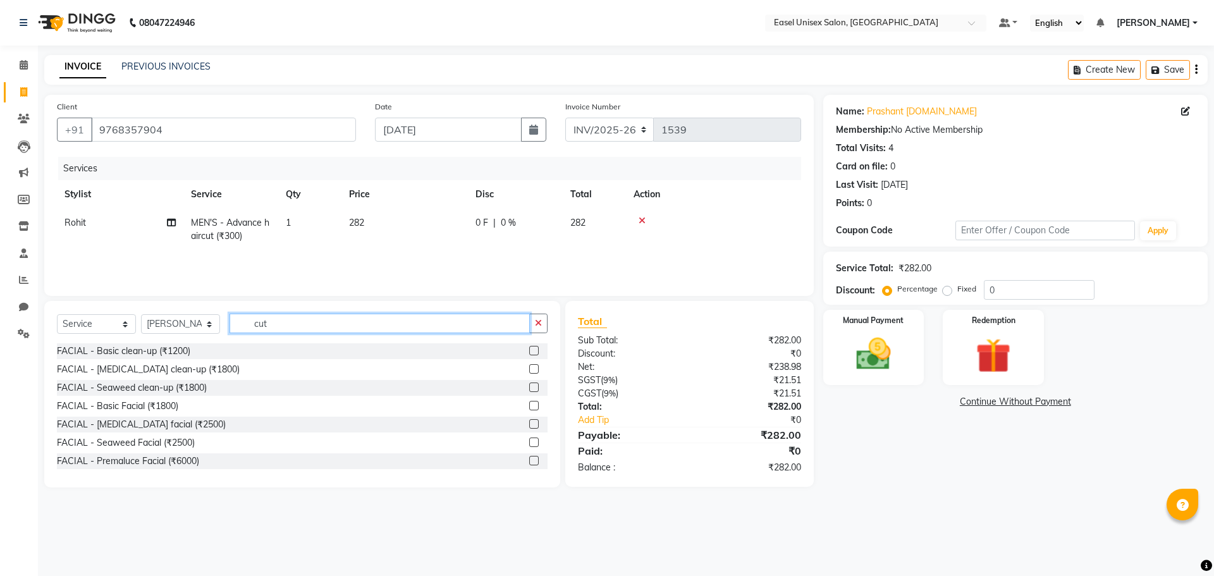
click at [290, 328] on input "cut" at bounding box center [380, 324] width 300 height 20
type input "c"
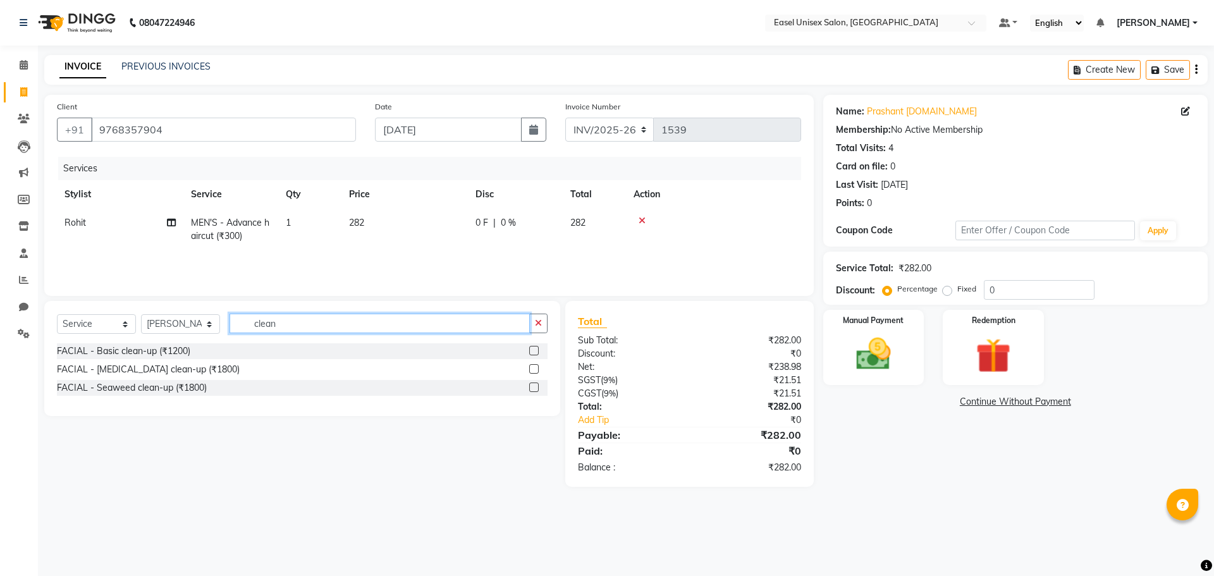
type input "clean"
click at [533, 368] on label at bounding box center [533, 368] width 9 height 9
click at [533, 368] on input "checkbox" at bounding box center [533, 370] width 8 height 8
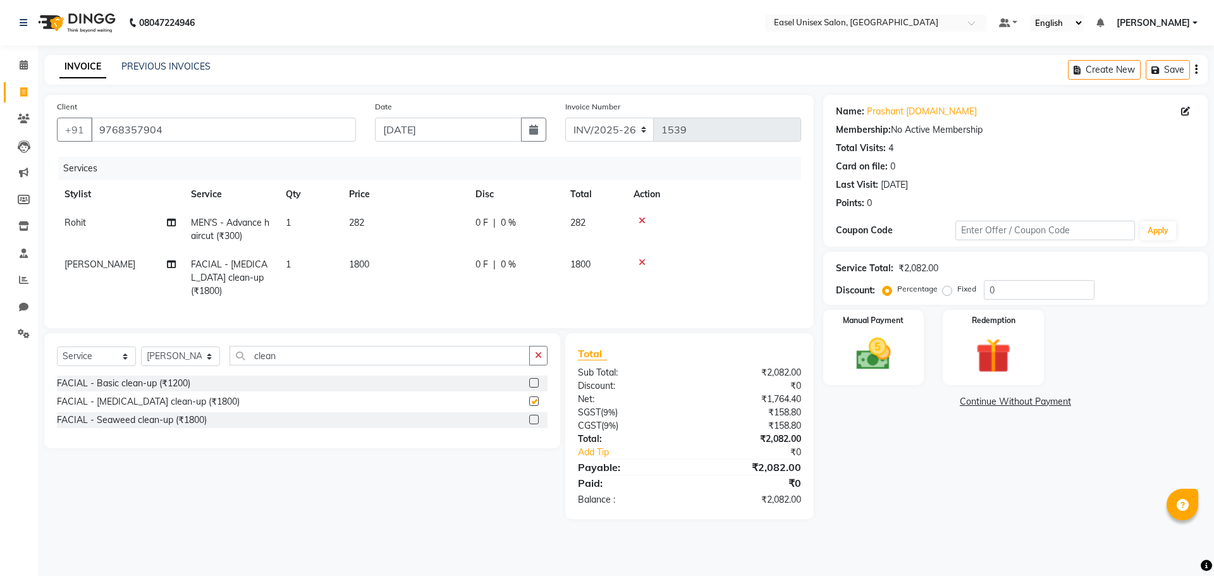
checkbox input "false"
click at [399, 270] on td "1800" at bounding box center [405, 277] width 126 height 55
select select "82875"
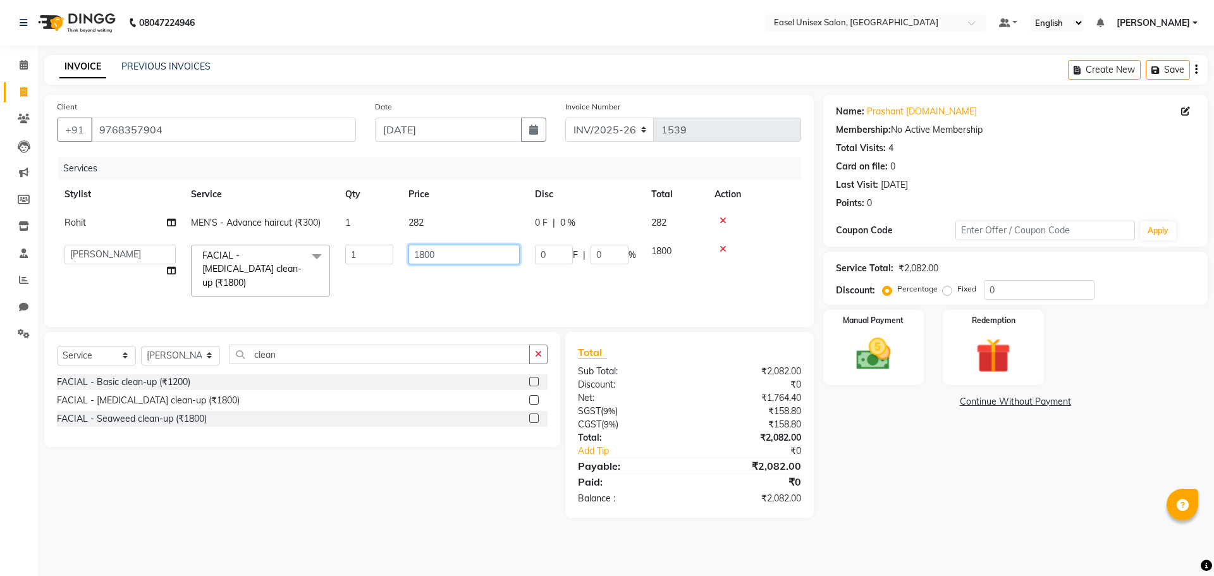
drag, startPoint x: 467, startPoint y: 245, endPoint x: 464, endPoint y: 257, distance: 12.4
click at [464, 257] on input "1800" at bounding box center [464, 255] width 111 height 20
type input "1"
type input "1530"
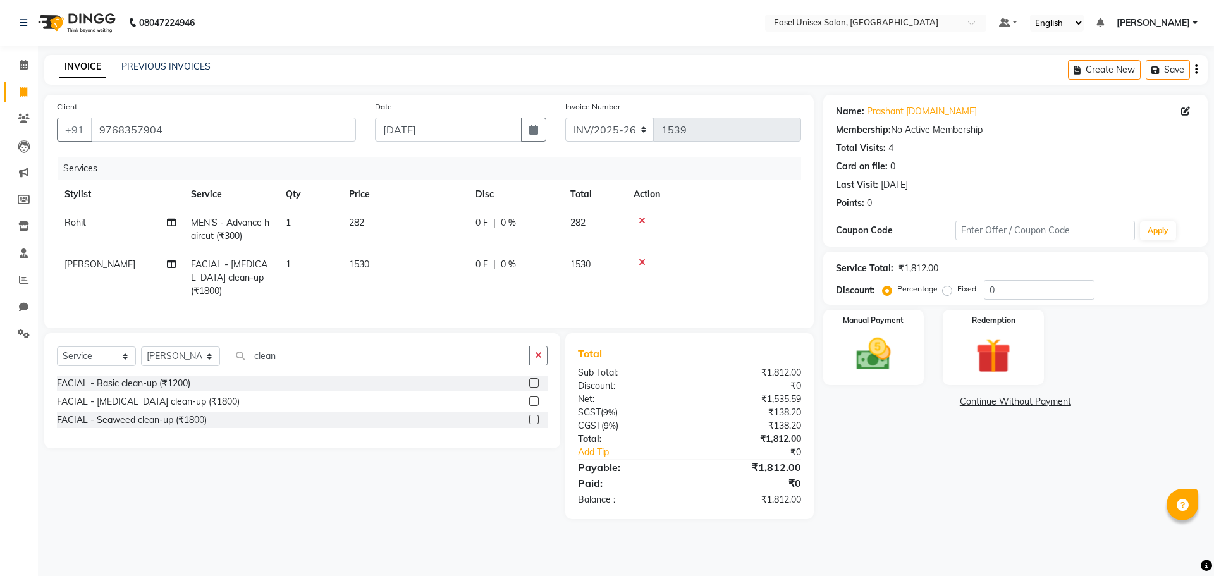
click at [433, 281] on td "1530" at bounding box center [405, 277] width 126 height 55
select select "82875"
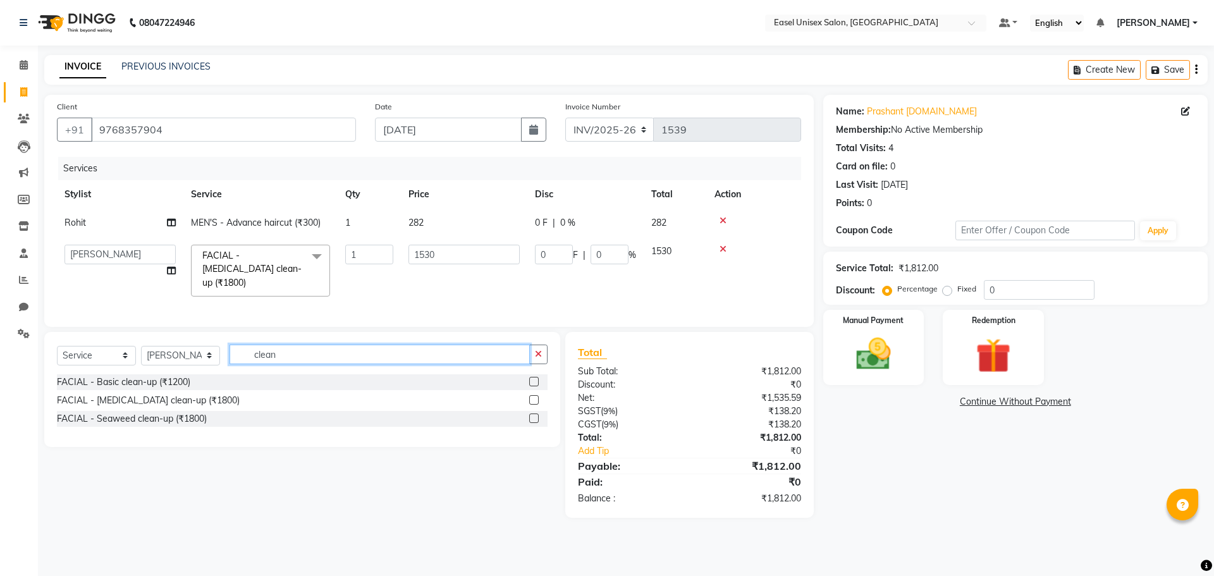
click at [307, 353] on input "clean" at bounding box center [380, 355] width 300 height 20
type input "c"
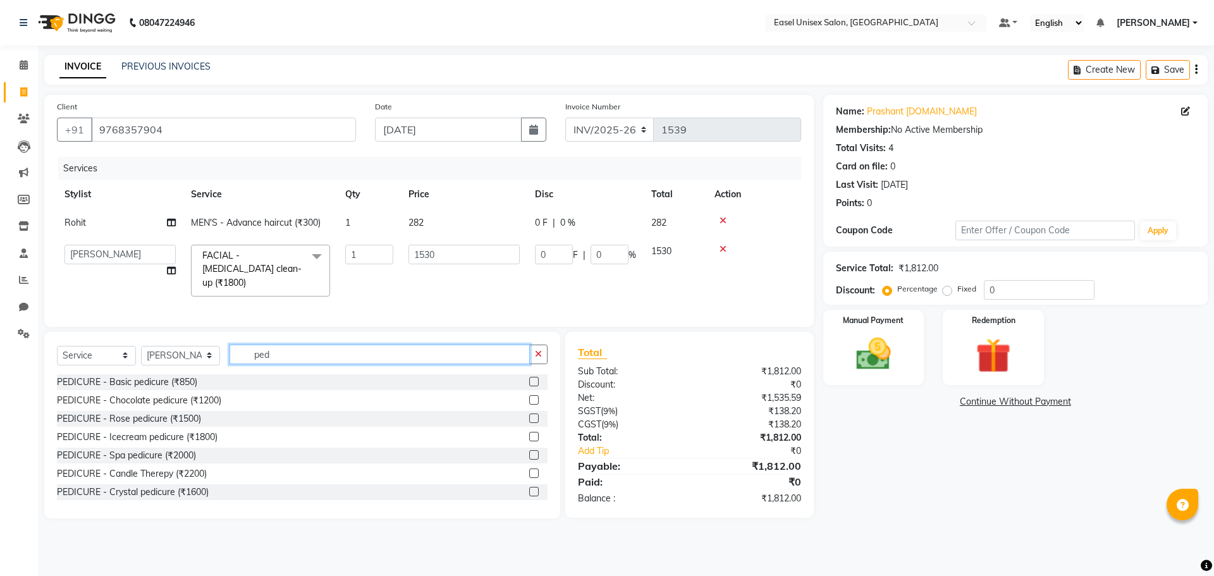
type input "ped"
click at [529, 377] on label at bounding box center [533, 381] width 9 height 9
click at [529, 378] on input "checkbox" at bounding box center [533, 382] width 8 height 8
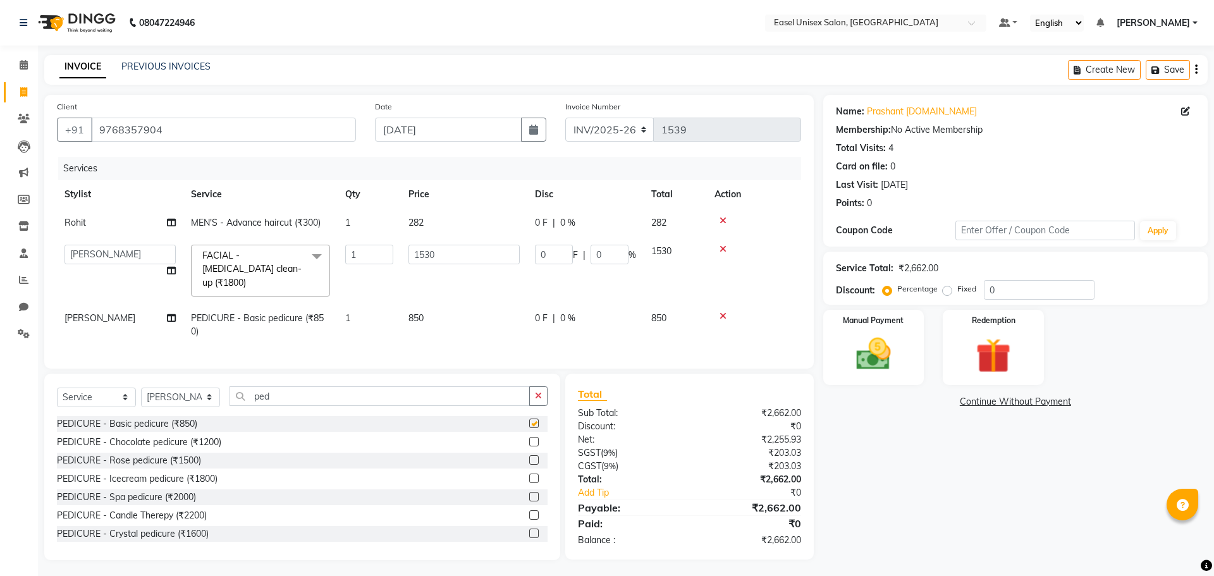
checkbox input "false"
click at [446, 306] on td "850" at bounding box center [464, 325] width 126 height 42
select select "82875"
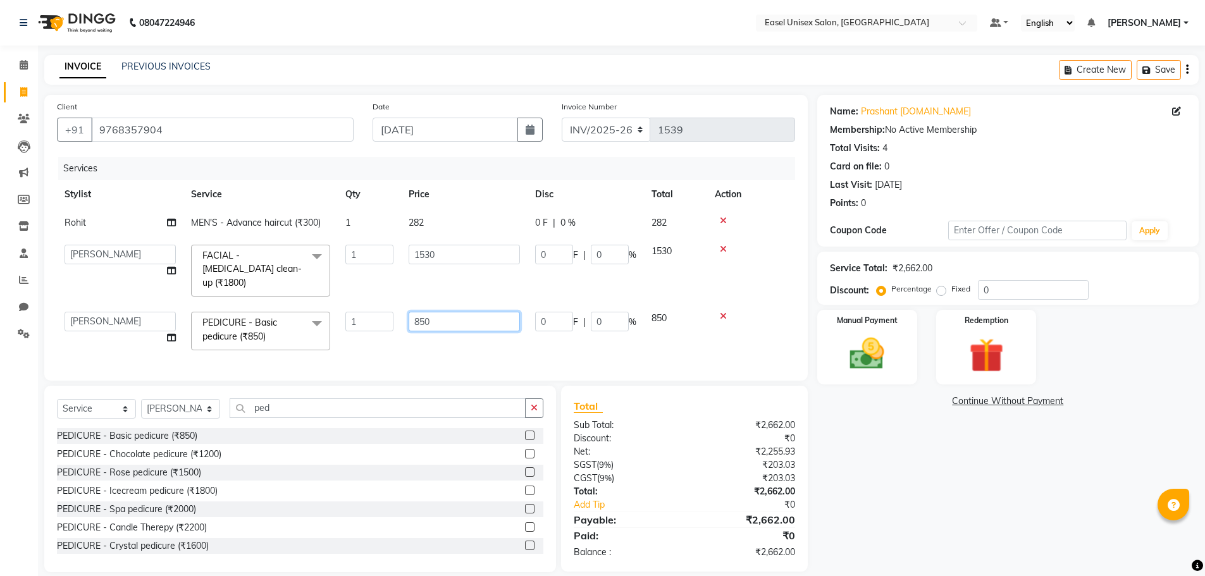
click at [446, 312] on input "850" at bounding box center [464, 322] width 111 height 20
type input "8"
type input "722"
click at [518, 336] on div "Services Stylist Service Qty Price Disc Total Action Rohit MEN'S - Advance hair…" at bounding box center [429, 262] width 744 height 211
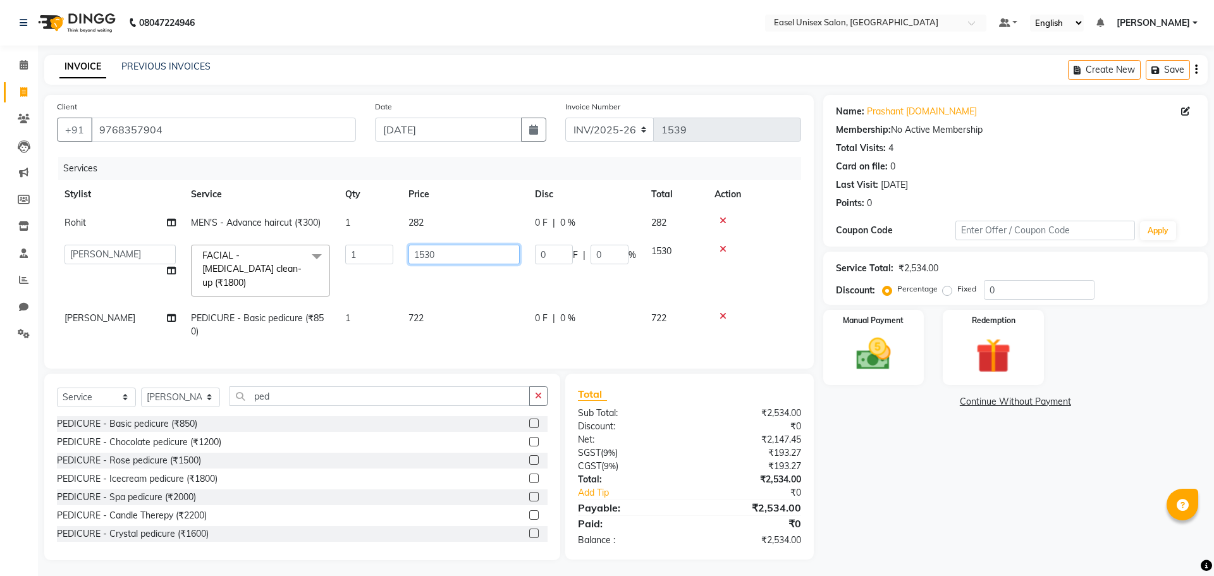
click at [448, 254] on input "1530" at bounding box center [464, 255] width 111 height 20
type input "1500"
click at [452, 317] on td "722" at bounding box center [464, 325] width 126 height 42
select select "82875"
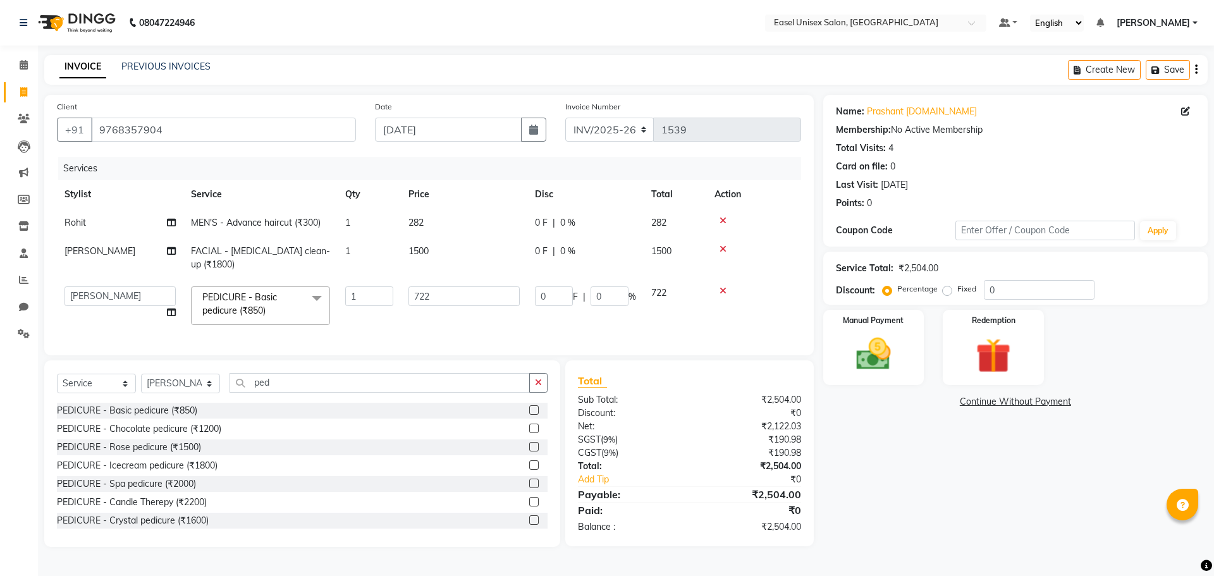
click at [427, 219] on td "282" at bounding box center [464, 223] width 126 height 28
select select "82876"
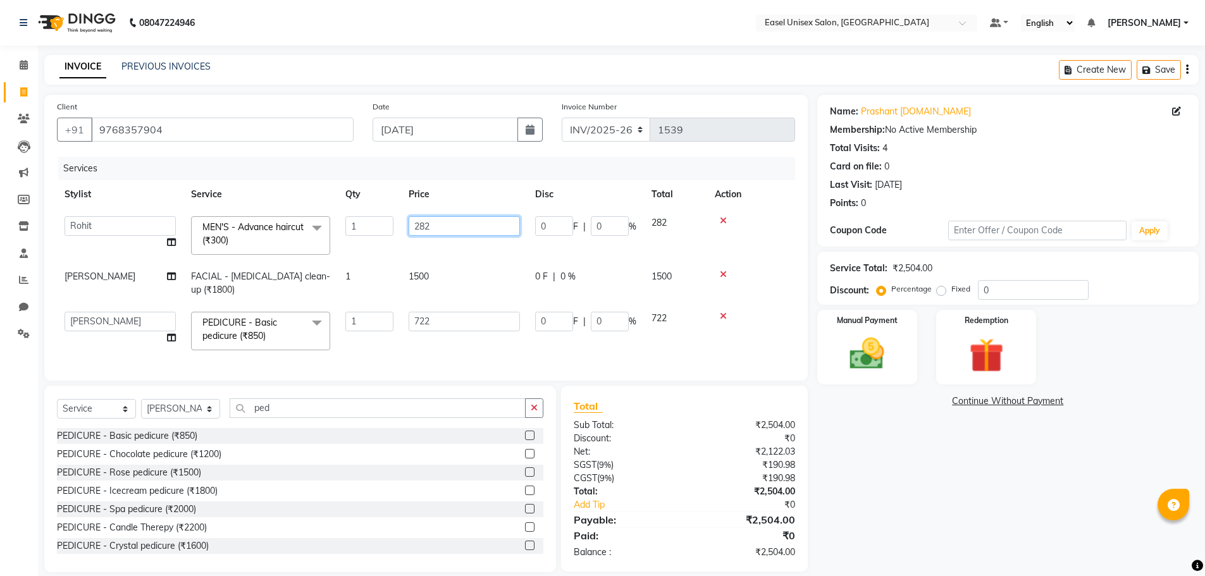
click at [443, 230] on input "282" at bounding box center [464, 226] width 111 height 20
type input "280"
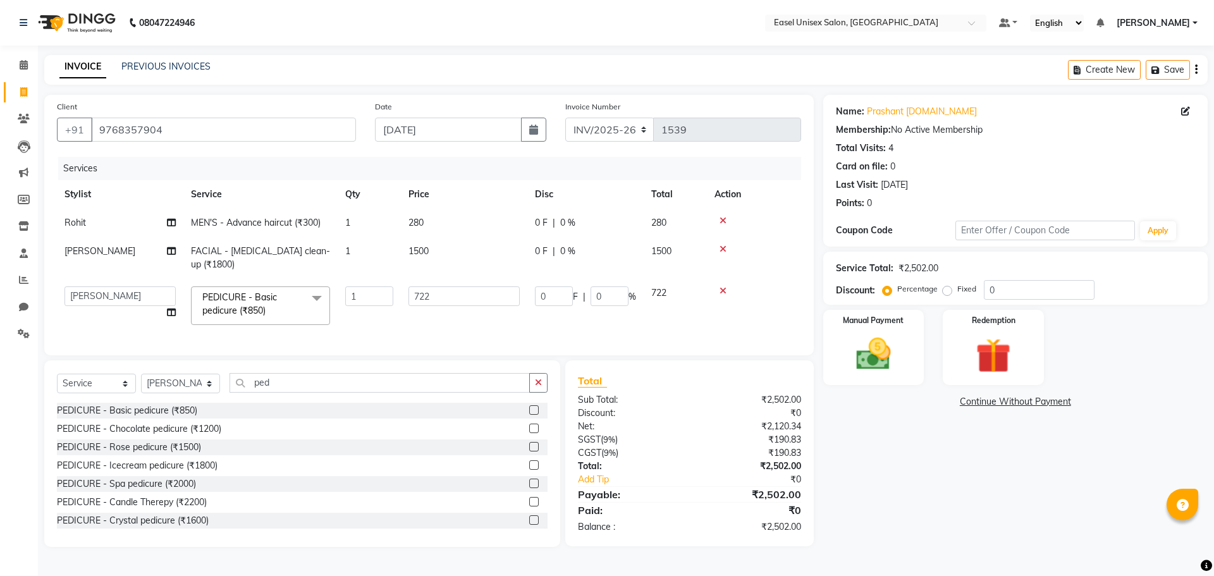
click at [448, 262] on td "1500" at bounding box center [464, 258] width 126 height 42
select select "82875"
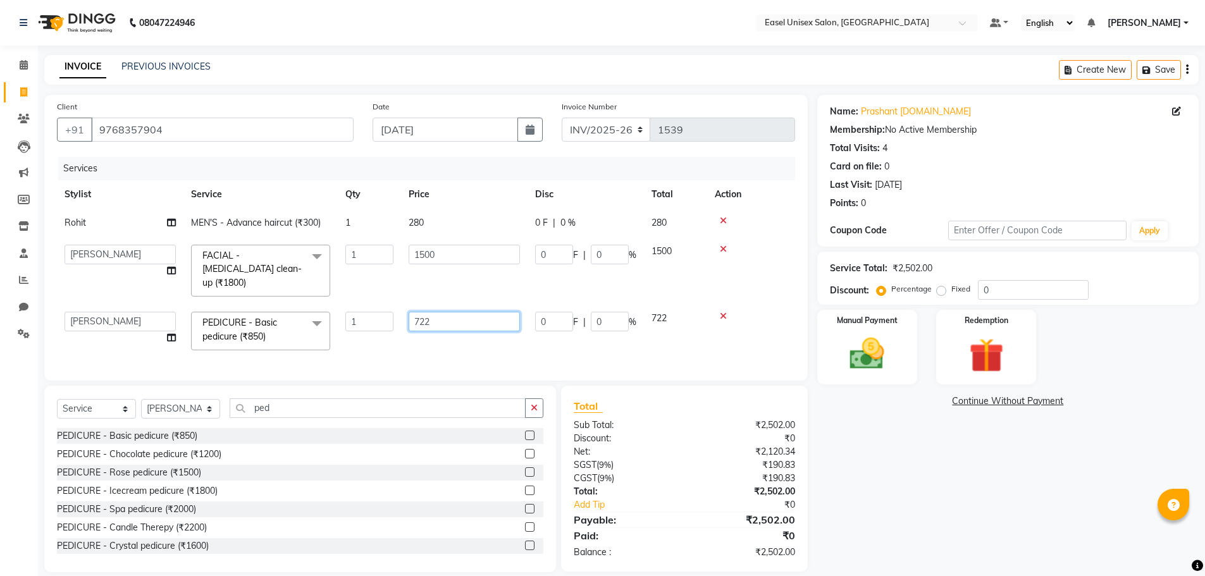
click at [467, 312] on input "722" at bounding box center [464, 322] width 111 height 20
type input "720"
click at [502, 342] on div "Services Stylist Service Qty Price Disc Total Action Rohit MEN'S - Advance hair…" at bounding box center [429, 262] width 744 height 211
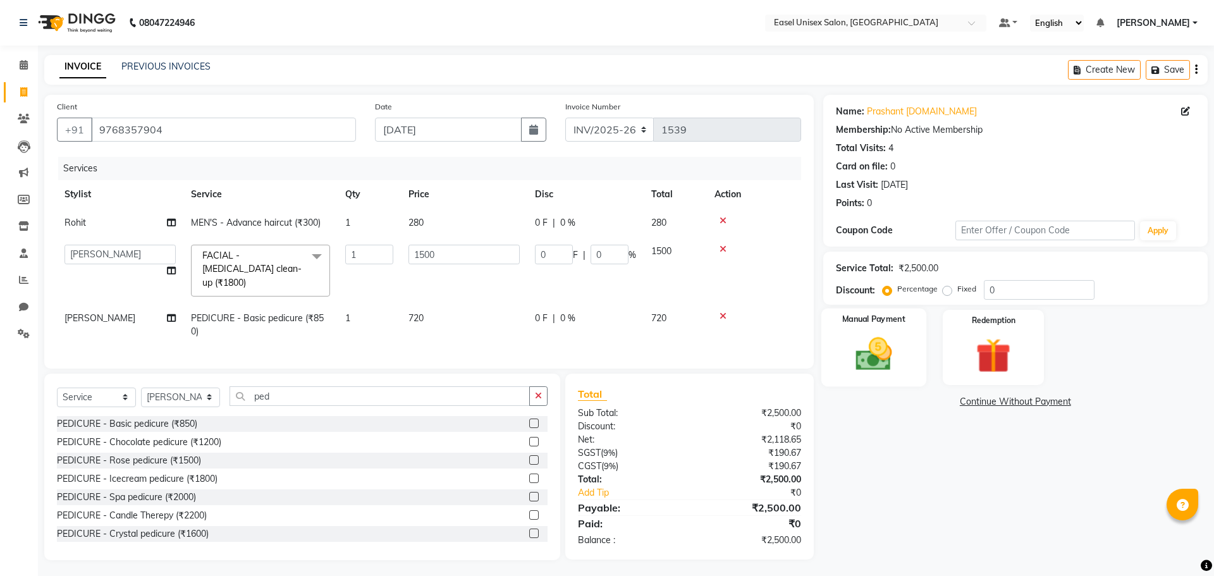
click at [861, 352] on img at bounding box center [873, 354] width 59 height 42
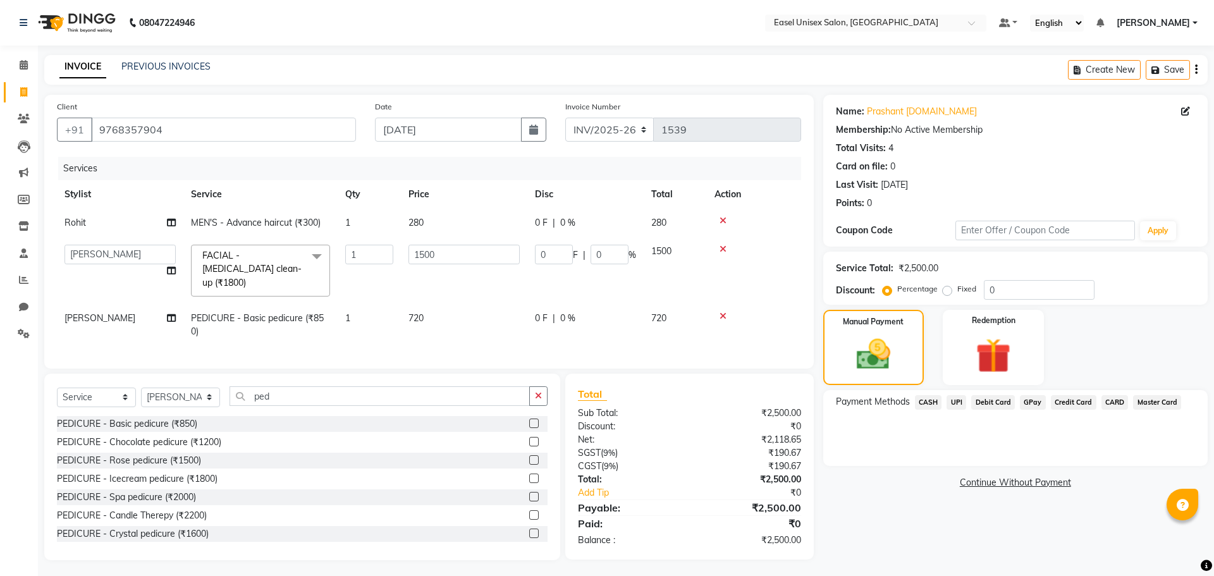
click at [956, 400] on span "UPI" at bounding box center [957, 402] width 20 height 15
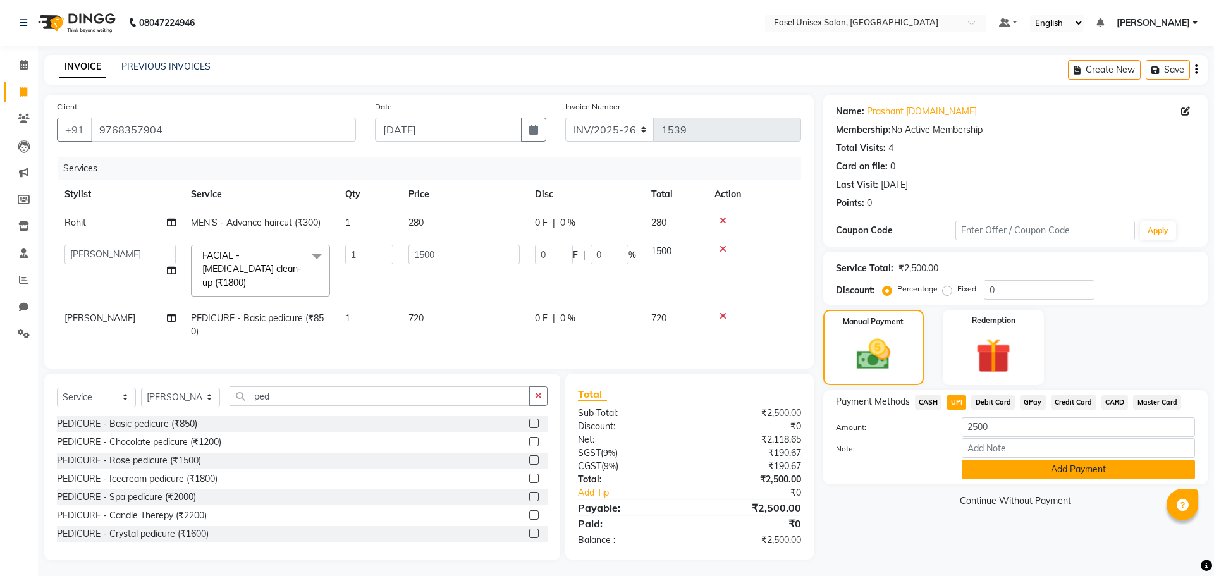
click at [1006, 469] on button "Add Payment" at bounding box center [1078, 470] width 233 height 20
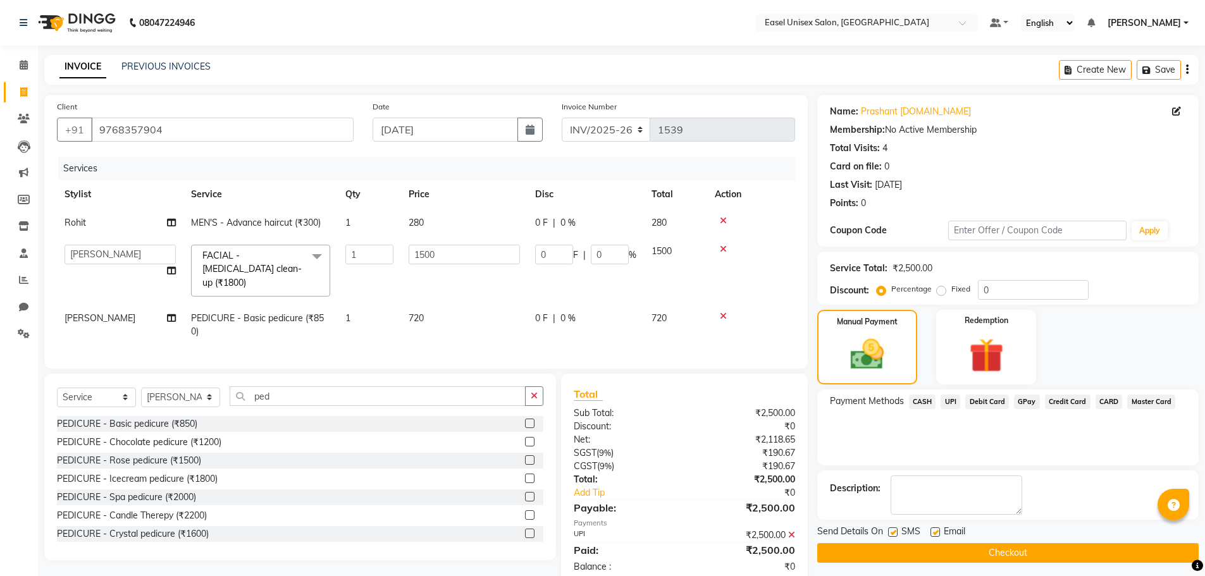
scroll to position [25, 0]
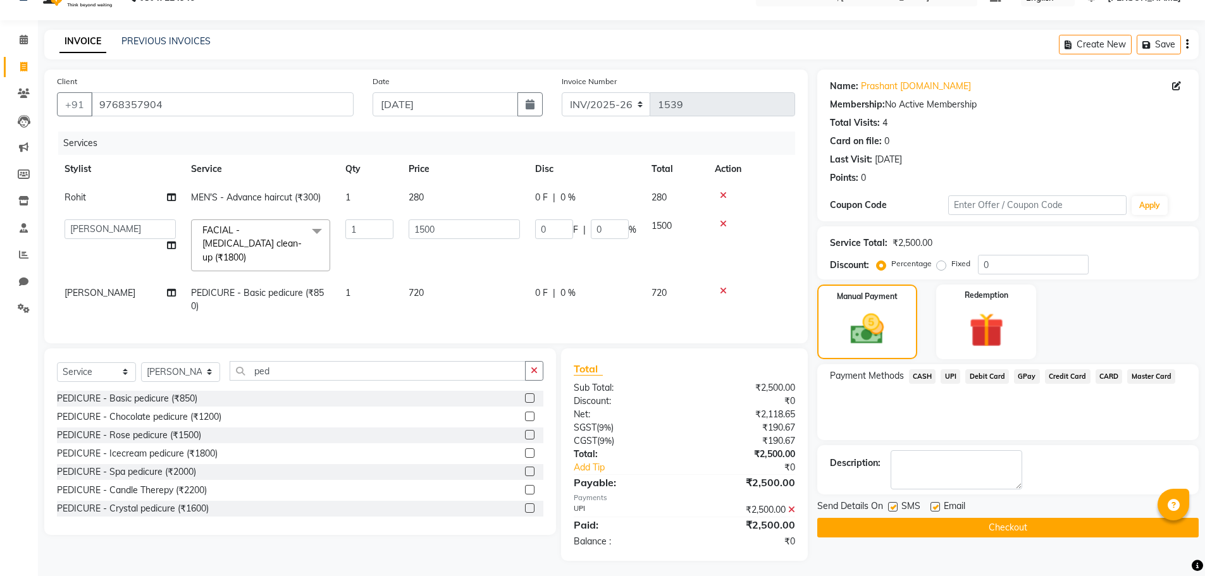
click at [1000, 522] on button "Checkout" at bounding box center [1007, 528] width 381 height 20
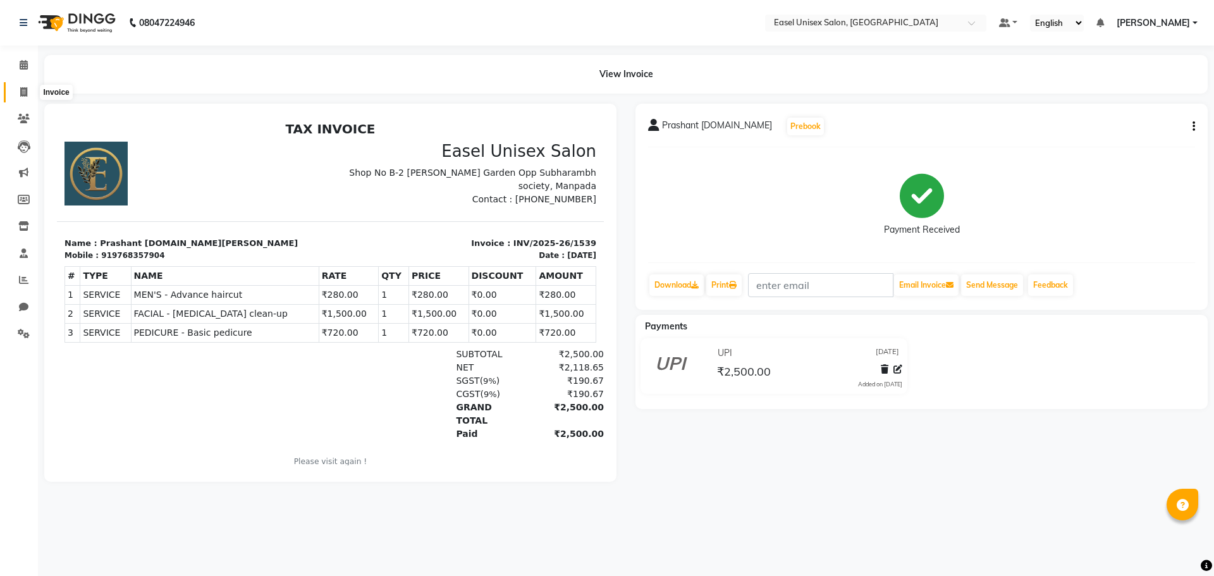
click at [27, 88] on icon at bounding box center [23, 91] width 7 height 9
select select "service"
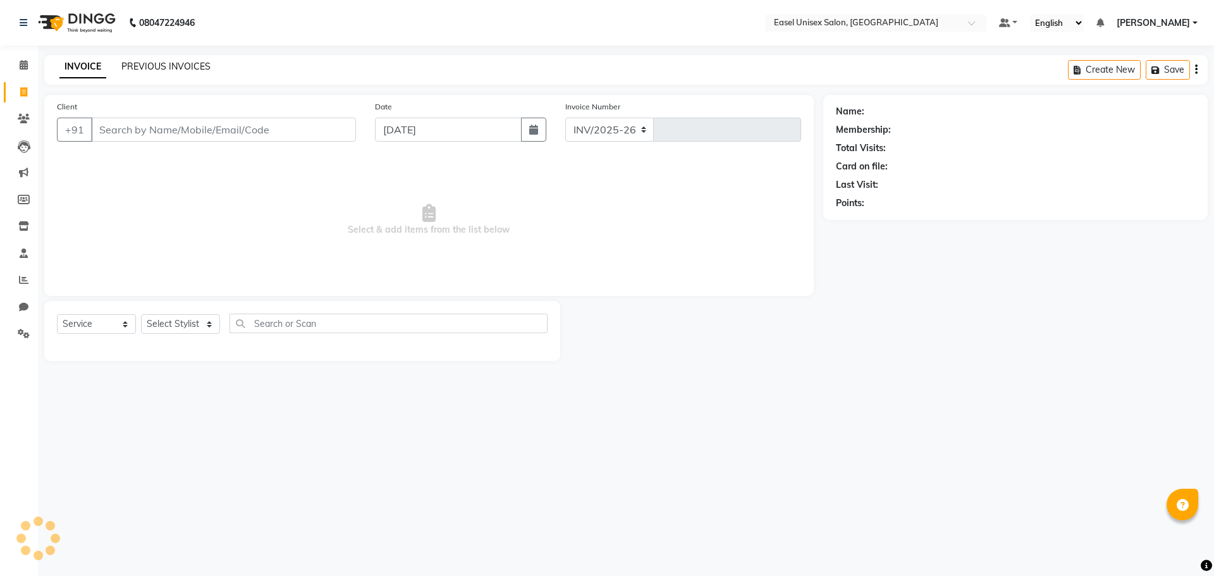
select select "8639"
type input "1540"
click at [144, 66] on link "PREVIOUS INVOICES" at bounding box center [165, 66] width 89 height 11
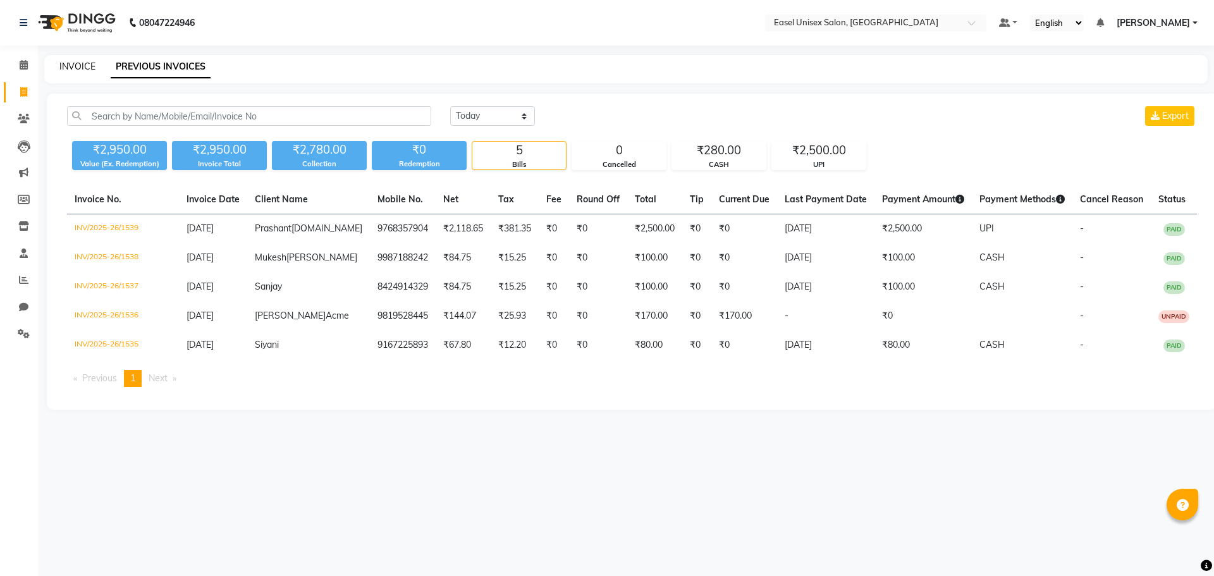
click at [80, 63] on link "INVOICE" at bounding box center [77, 66] width 36 height 11
select select "service"
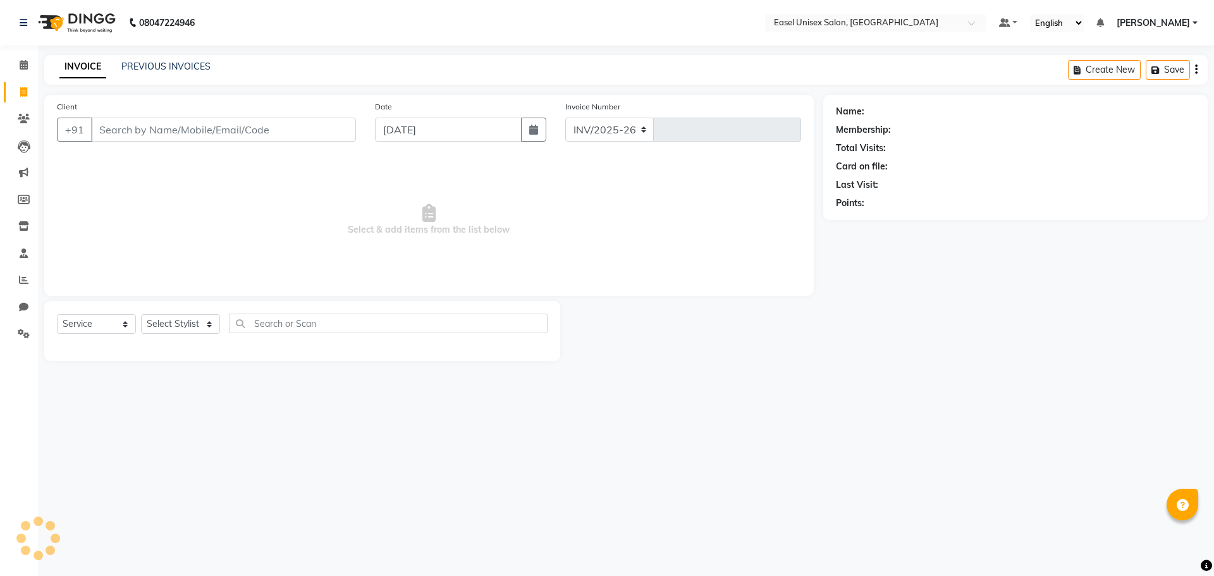
select select "8639"
type input "1540"
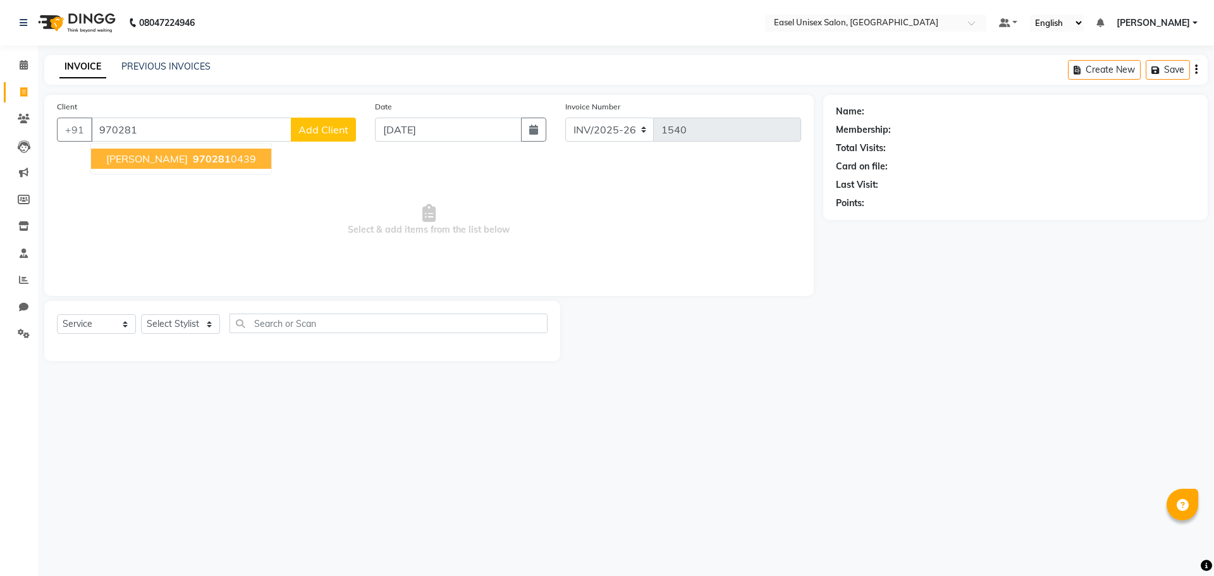
click at [212, 157] on span "970281" at bounding box center [212, 158] width 38 height 13
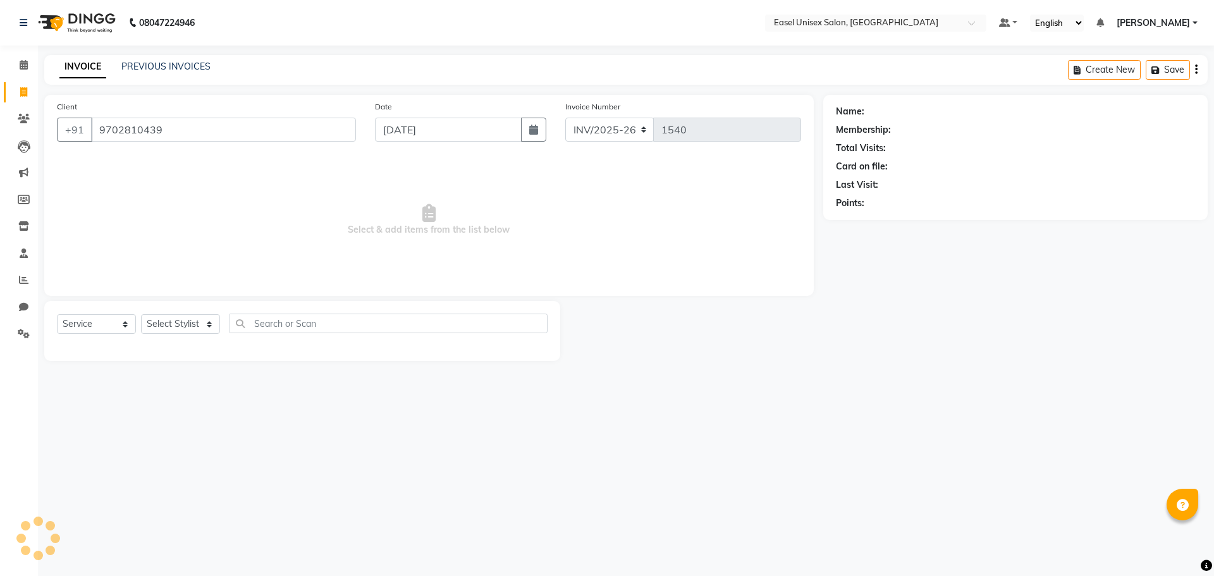
type input "9702810439"
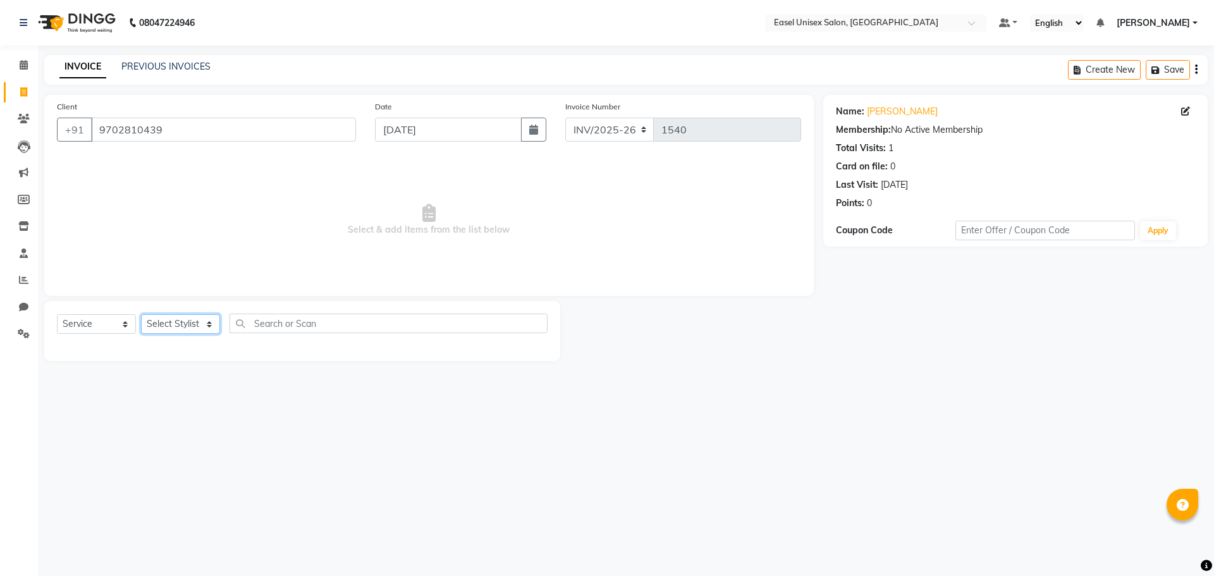
click at [197, 324] on select "Select Stylist admin [PERSON_NAME] jiya [PERSON_NAME] Priyanka [PERSON_NAME] [P…" at bounding box center [180, 324] width 79 height 20
select select "88391"
click at [141, 314] on select "Select Stylist admin [PERSON_NAME] jiya [PERSON_NAME] Priyanka [PERSON_NAME] [P…" at bounding box center [180, 324] width 79 height 20
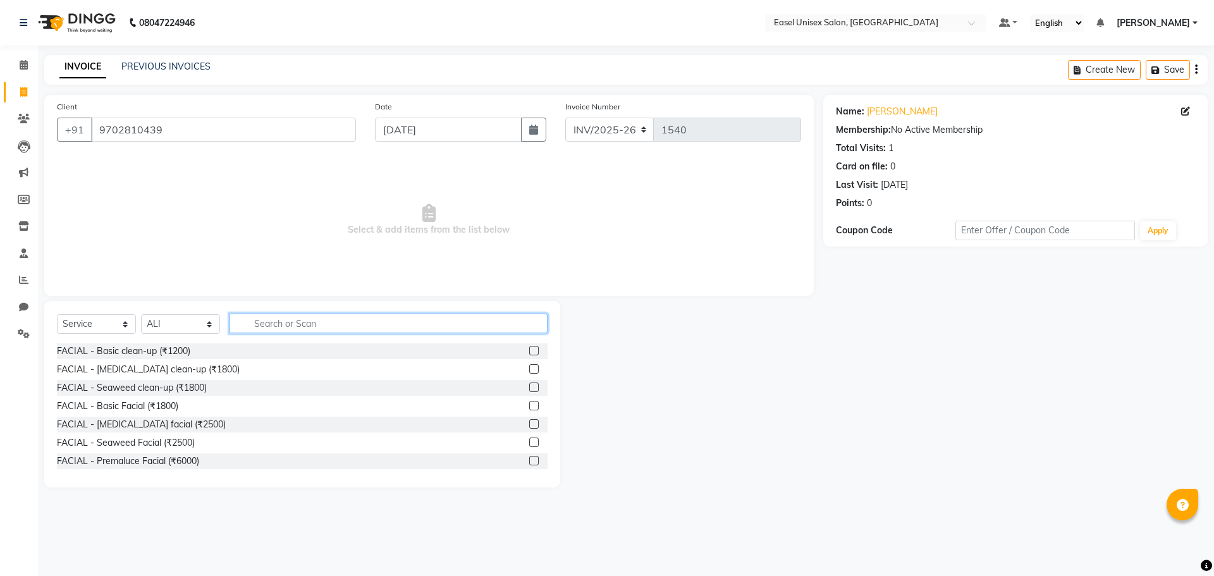
click at [367, 321] on input "text" at bounding box center [389, 324] width 318 height 20
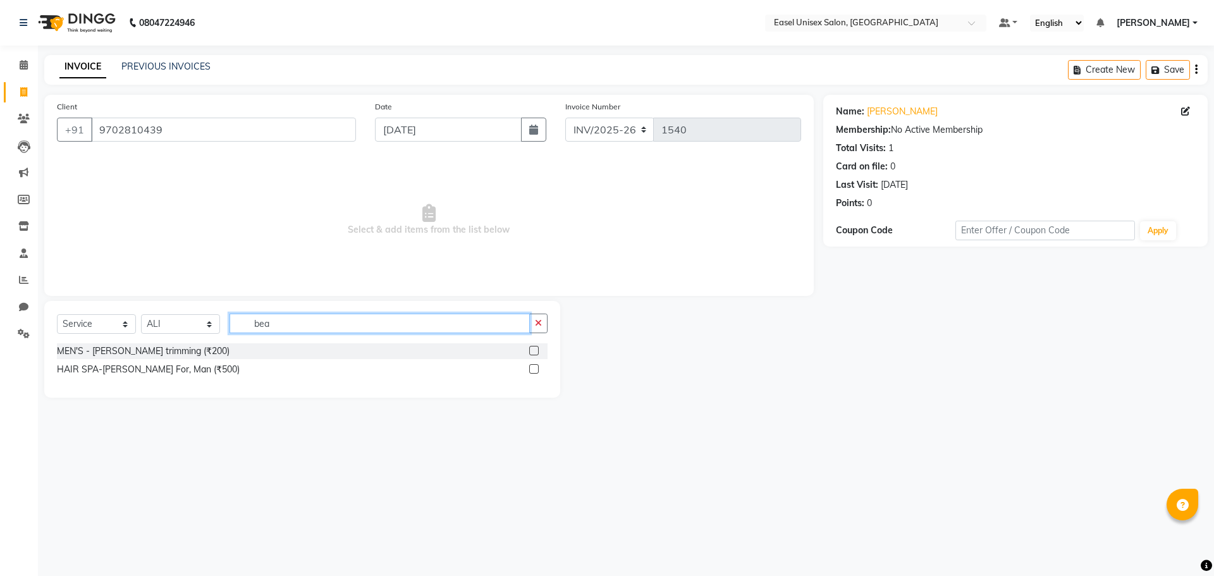
type input "bea"
click at [534, 348] on label at bounding box center [533, 350] width 9 height 9
click at [534, 348] on input "checkbox" at bounding box center [533, 351] width 8 height 8
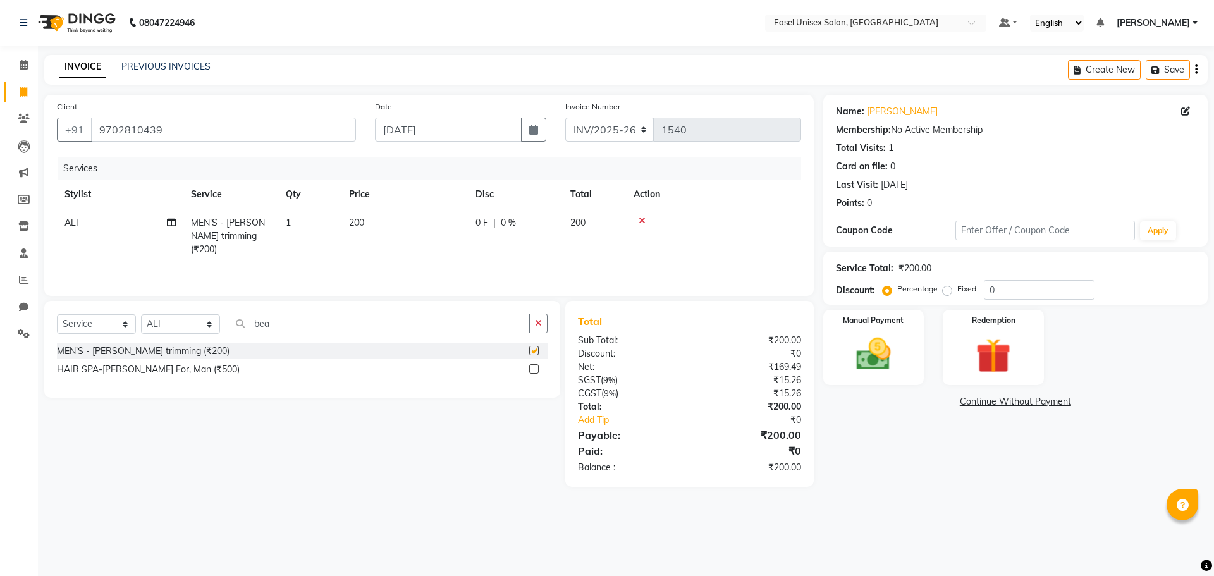
checkbox input "false"
click at [885, 350] on img at bounding box center [873, 354] width 59 height 42
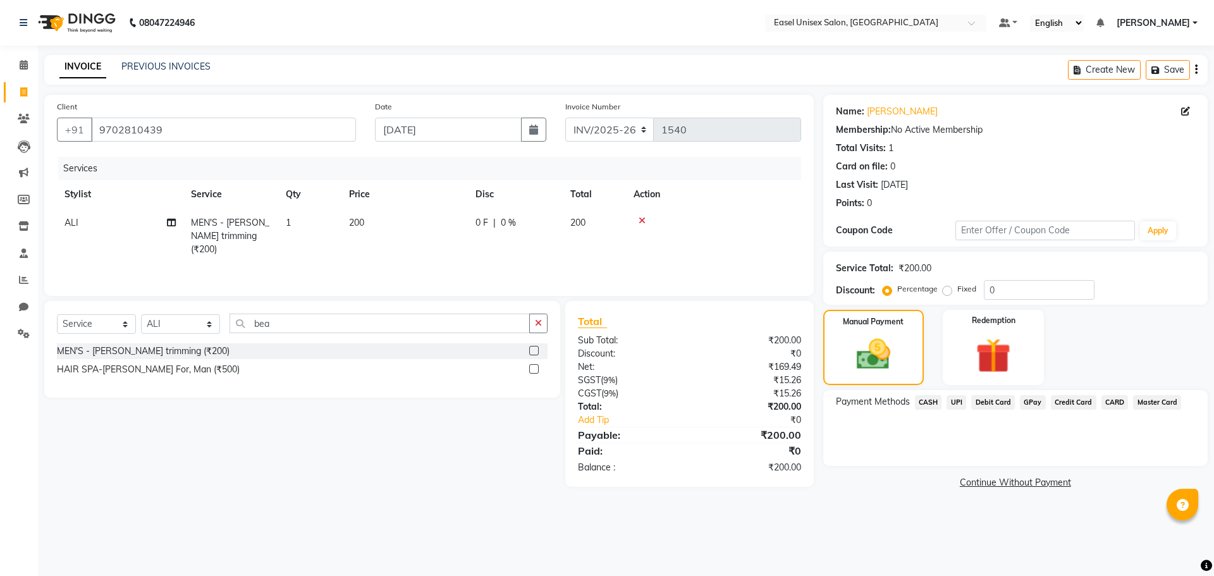
click at [932, 406] on span "CASH" at bounding box center [928, 402] width 27 height 15
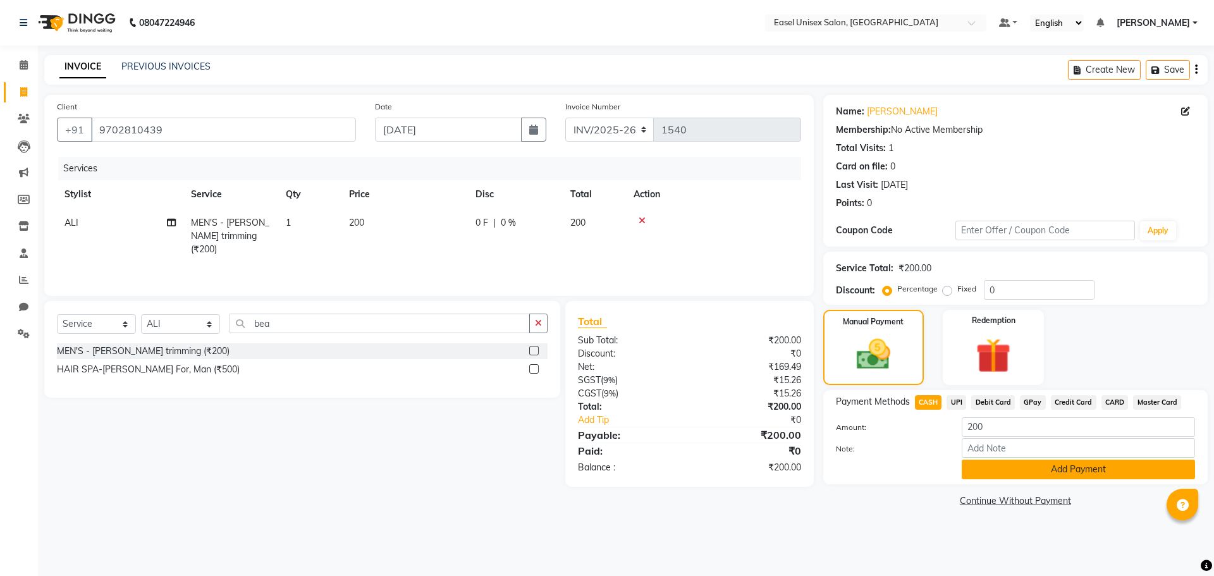
click at [1008, 472] on button "Add Payment" at bounding box center [1078, 470] width 233 height 20
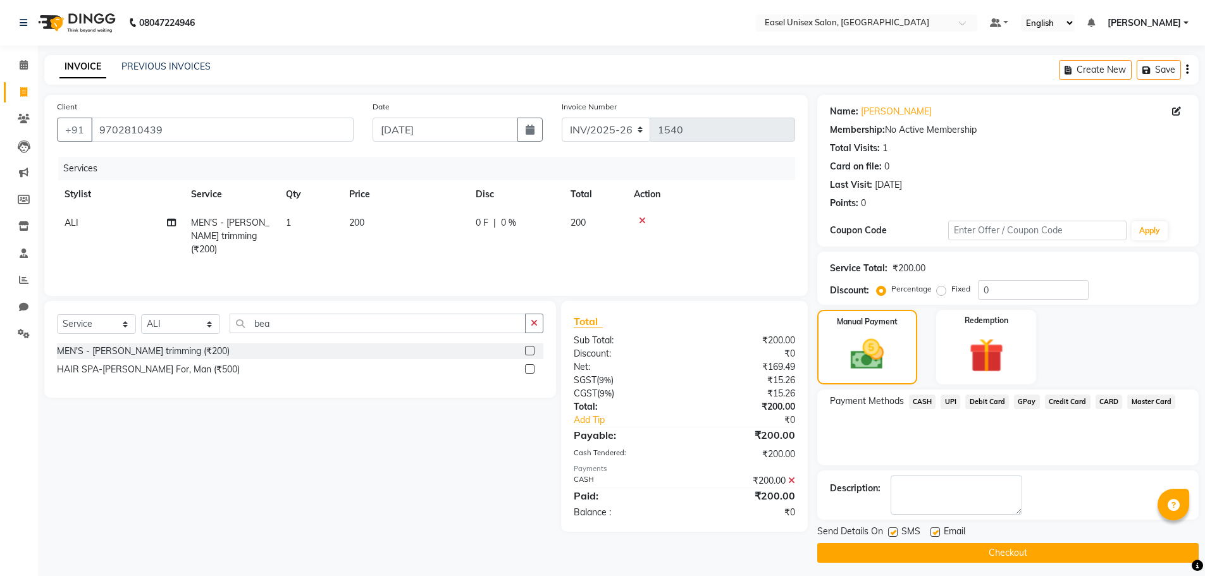
click at [1016, 548] on button "Checkout" at bounding box center [1007, 553] width 381 height 20
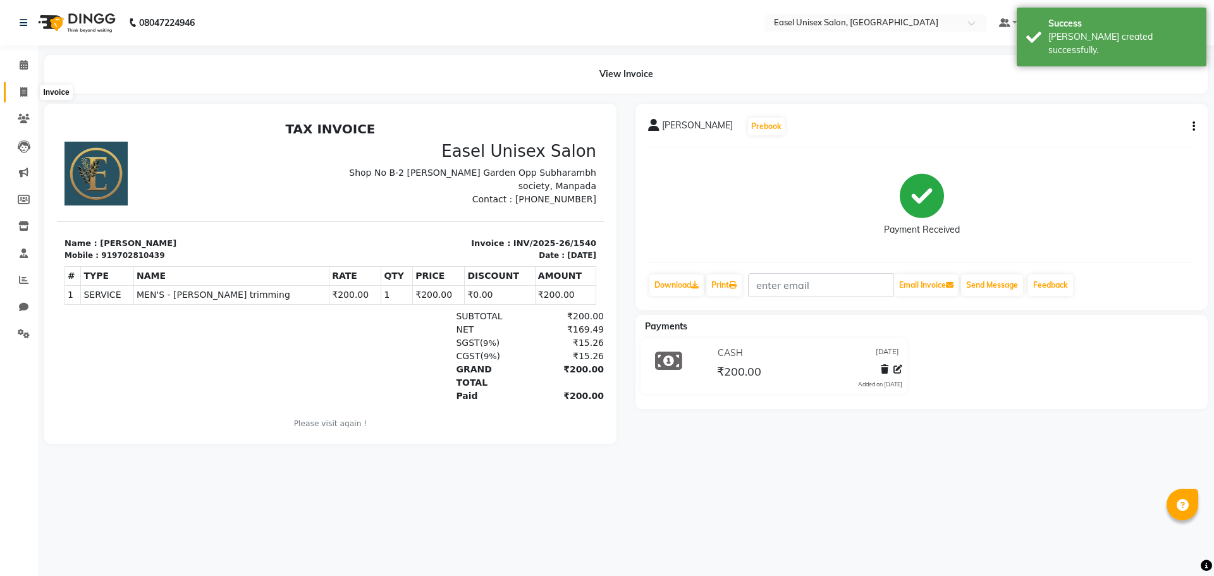
click at [27, 92] on icon at bounding box center [23, 91] width 7 height 9
select select "service"
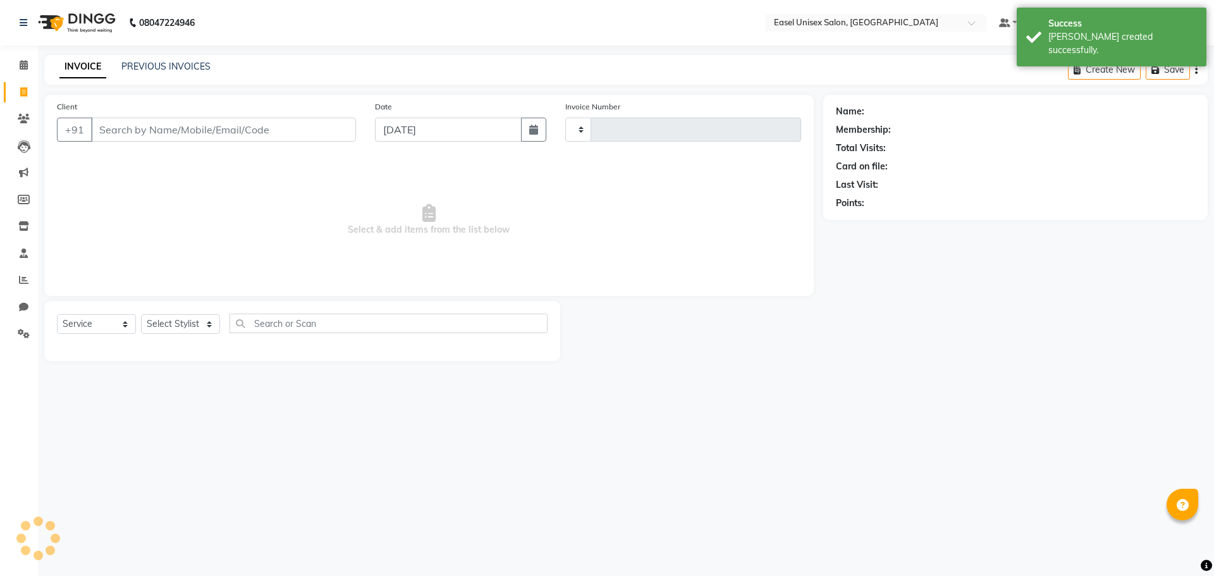
type input "1541"
select select "8639"
click at [158, 66] on link "PREVIOUS INVOICES" at bounding box center [165, 66] width 89 height 11
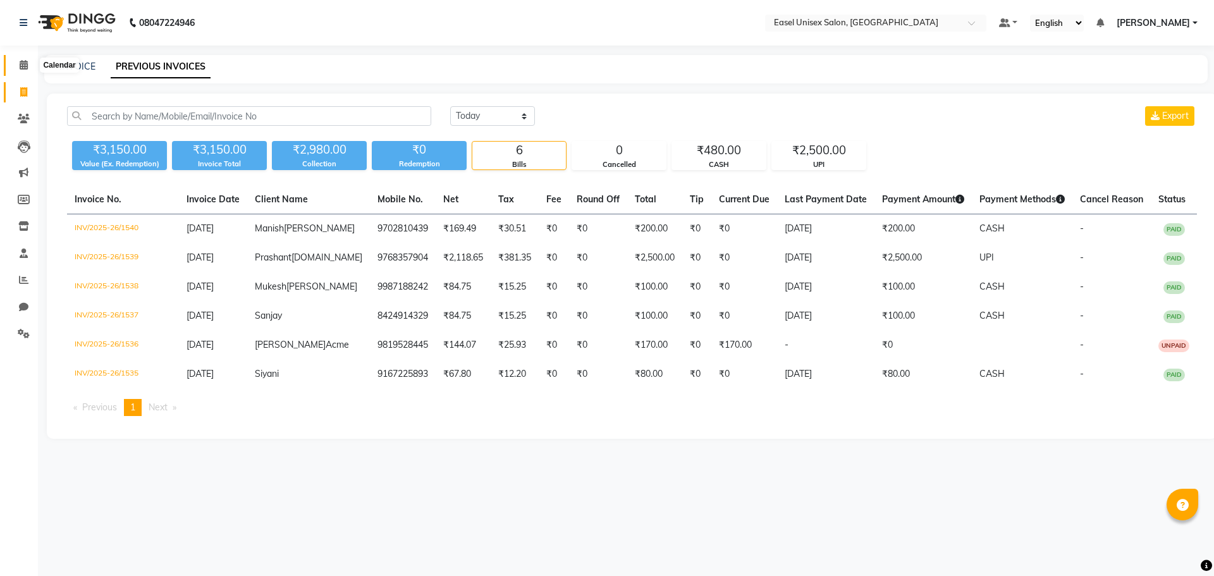
click at [25, 68] on icon at bounding box center [24, 64] width 8 height 9
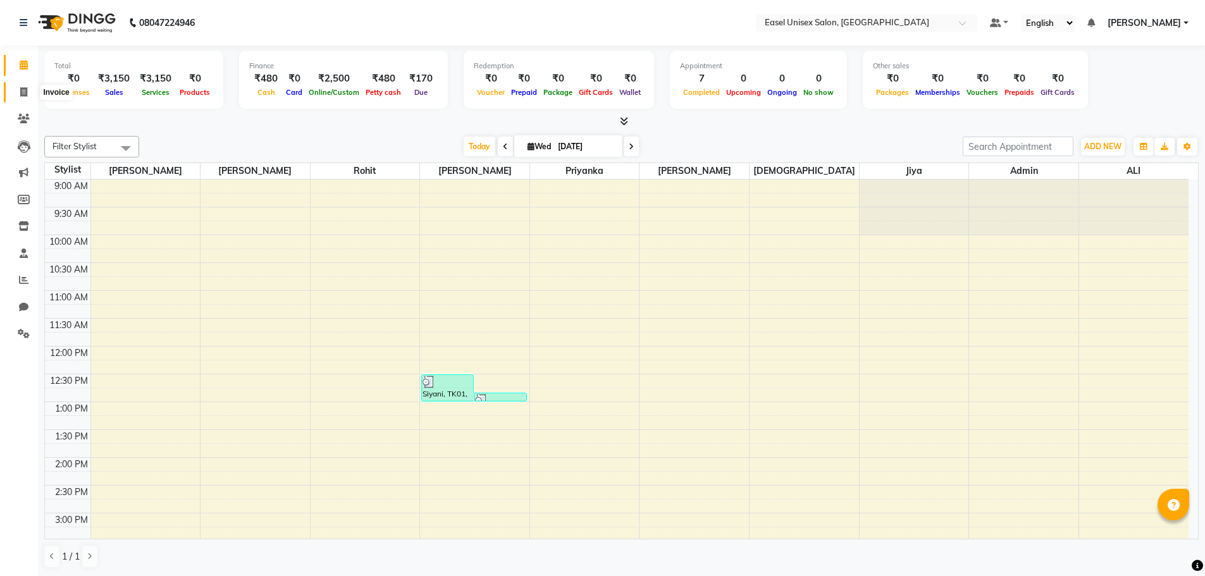
click at [18, 90] on span at bounding box center [24, 92] width 22 height 15
select select "service"
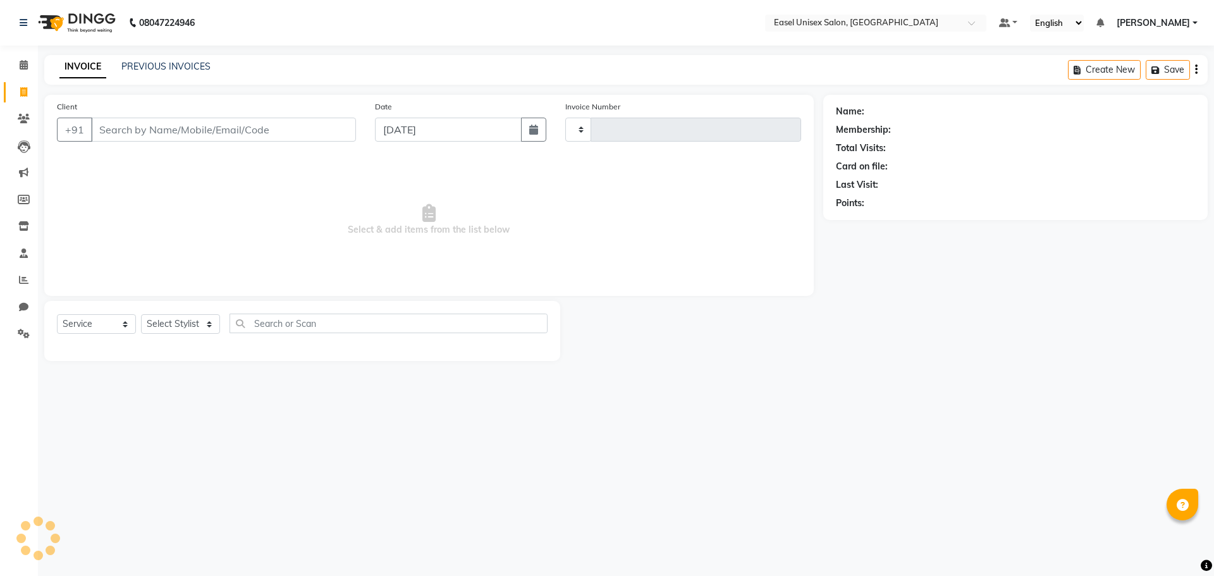
type input "1541"
select select "8639"
